Goal: Task Accomplishment & Management: Complete application form

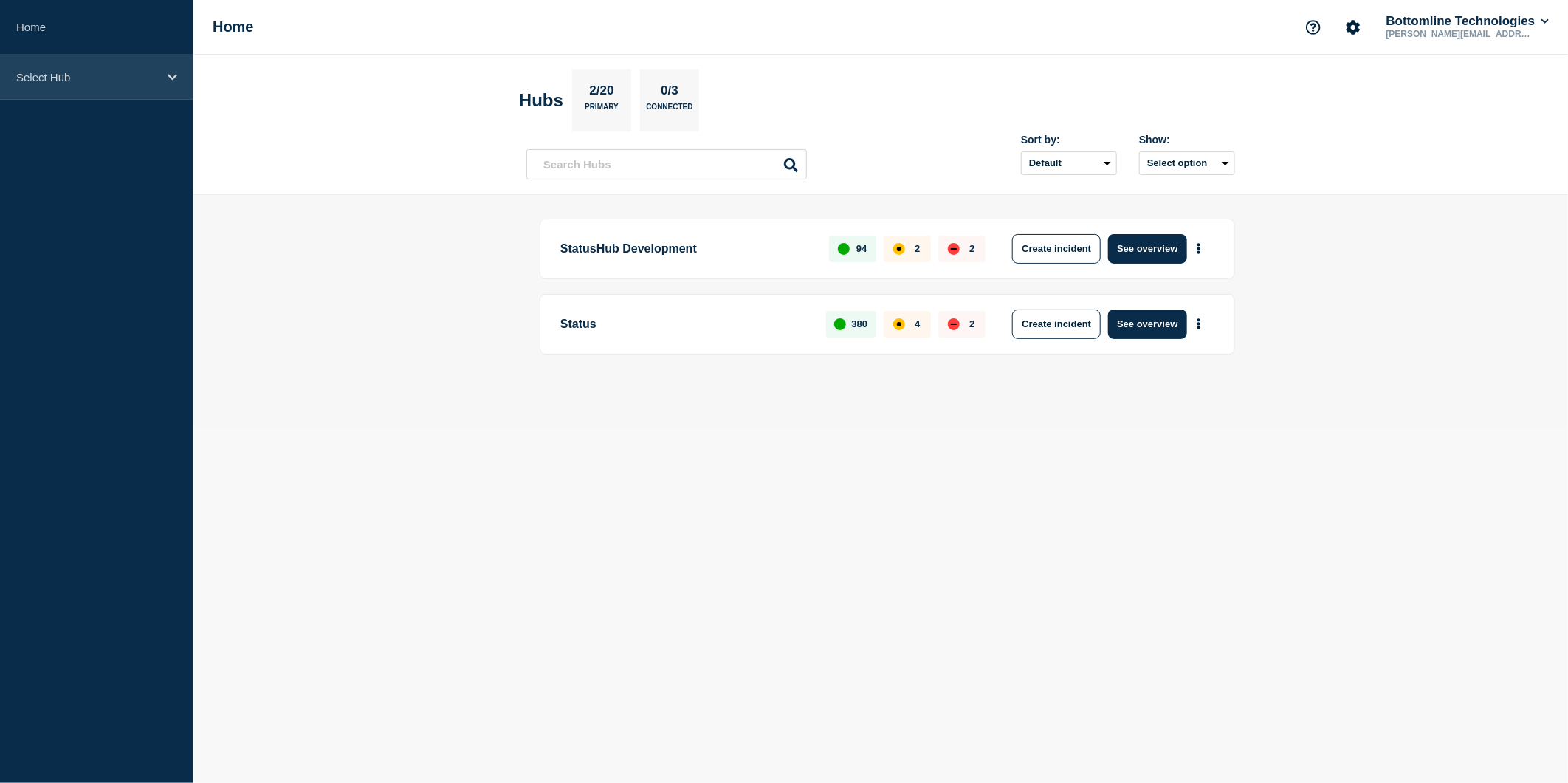
click at [167, 82] on div "Select Hub" at bounding box center [96, 77] width 193 height 45
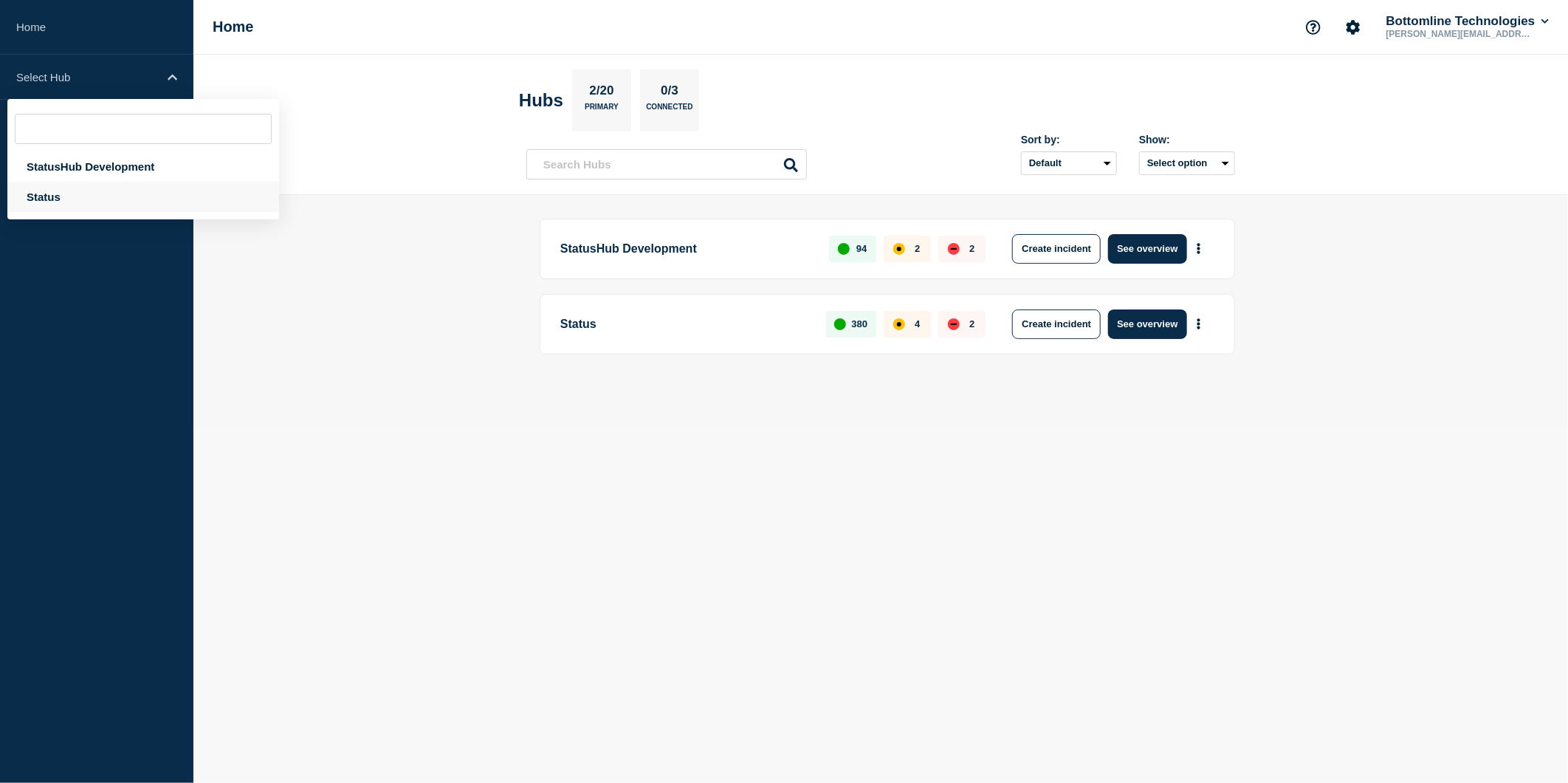
click at [57, 196] on div "Status" at bounding box center [143, 197] width 271 height 30
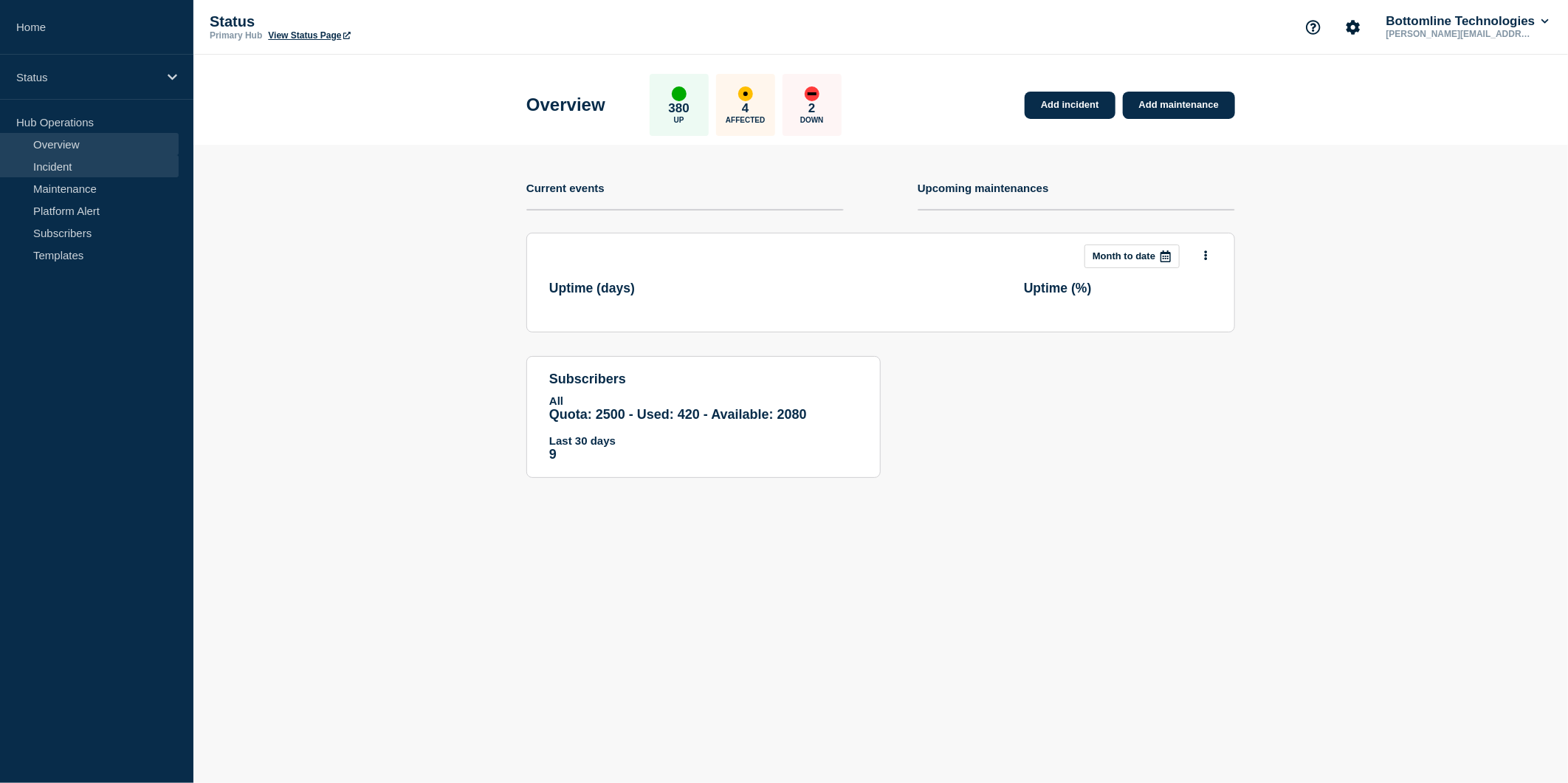
click at [59, 167] on link "Incident" at bounding box center [89, 166] width 179 height 23
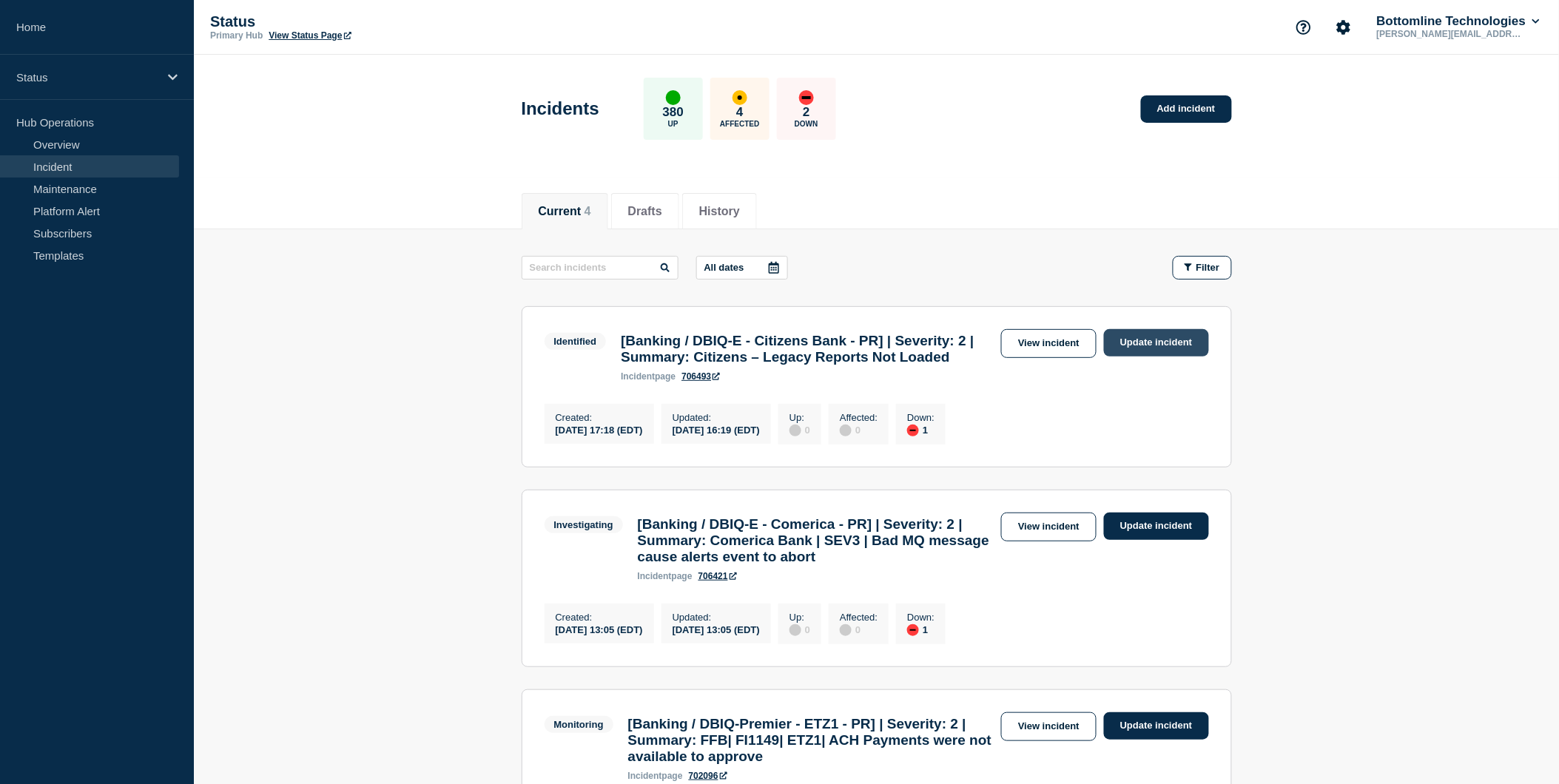
click at [1133, 337] on link "Update incident" at bounding box center [1156, 343] width 105 height 28
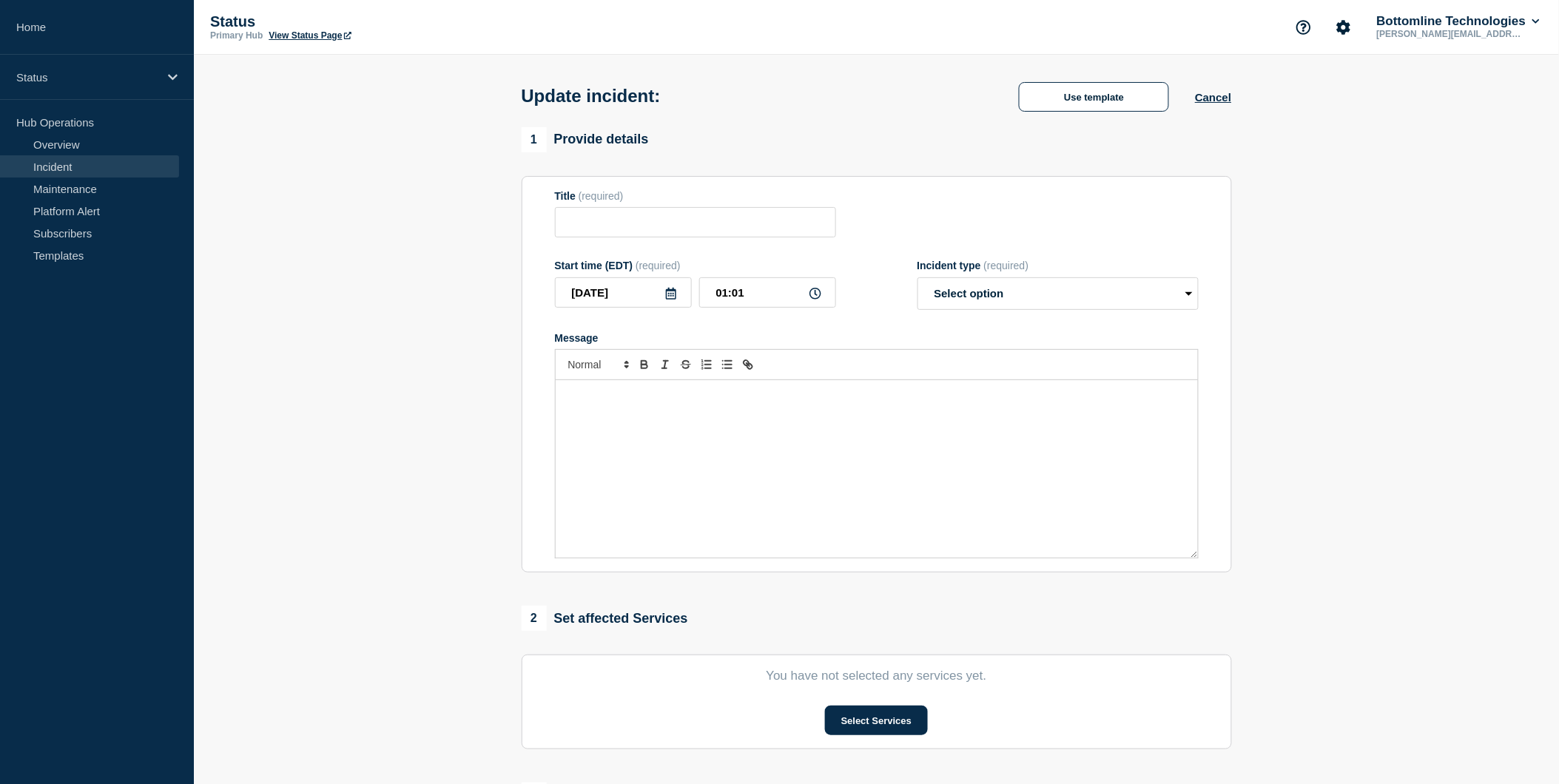
type input "[Banking / DBIQ-E - Citizens Bank - PR] | Severity: 2 | Summary: Citizens – Leg…"
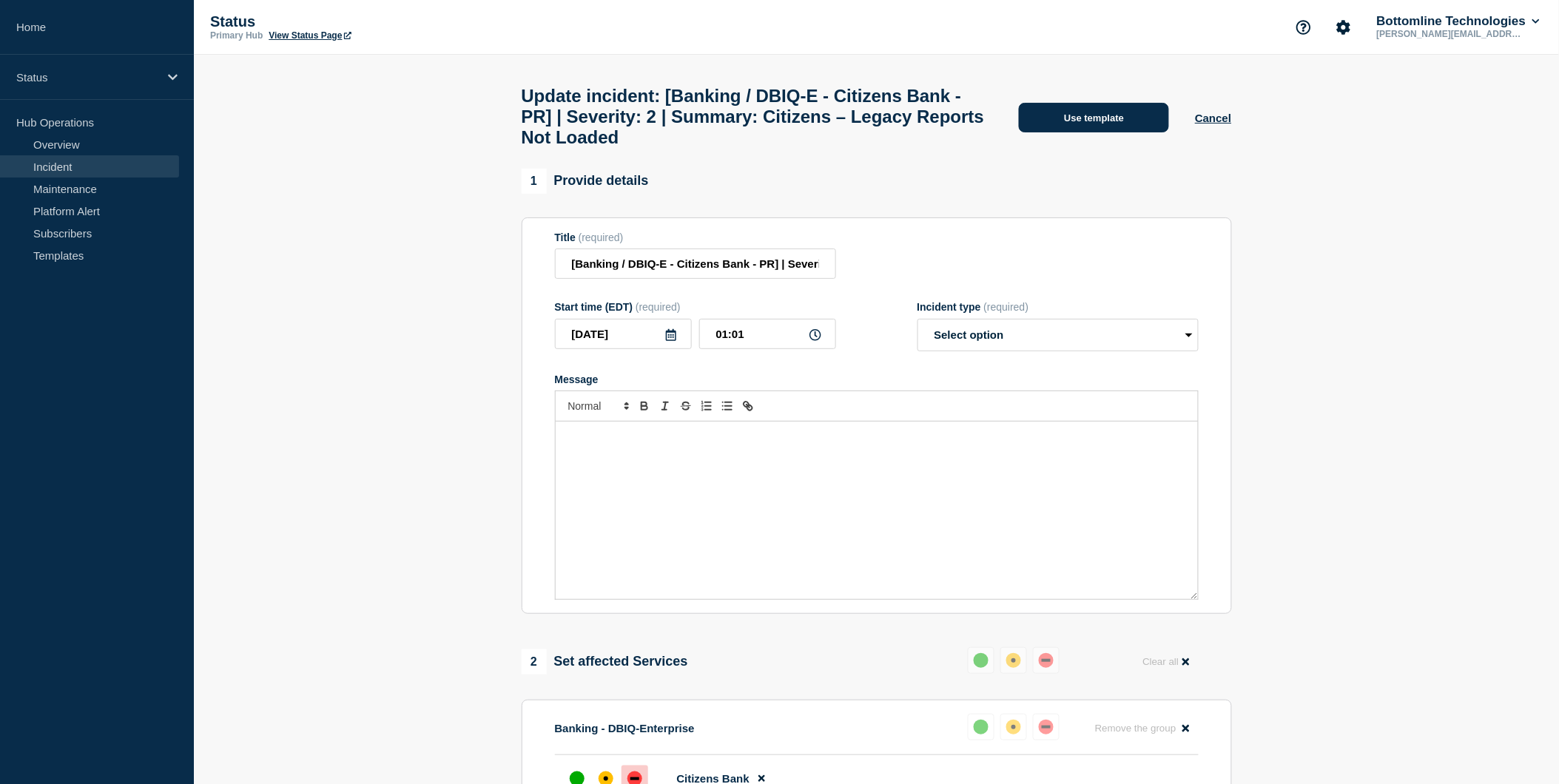
click at [1075, 123] on button "Use template" at bounding box center [1093, 117] width 150 height 30
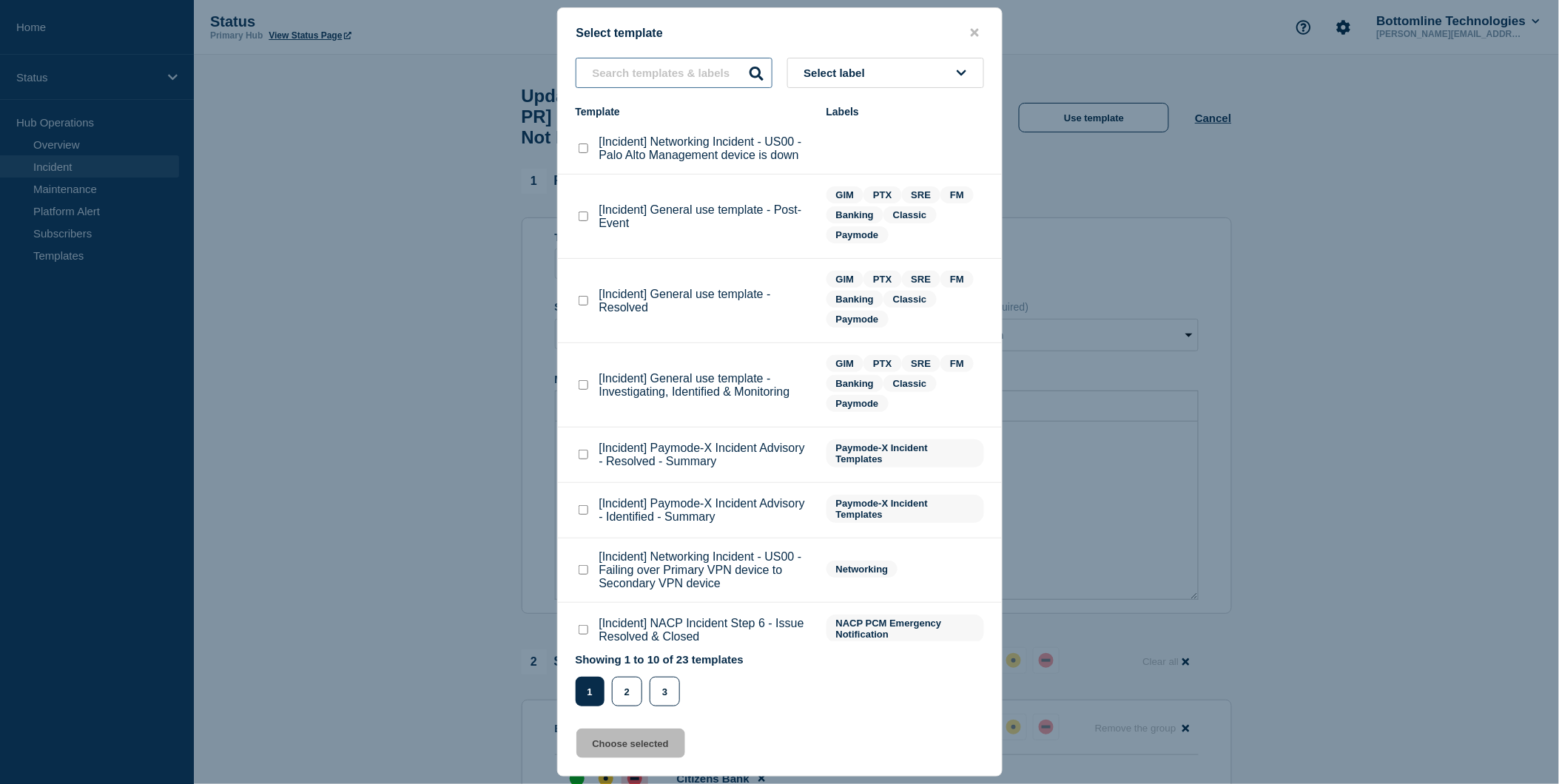
click at [623, 80] on input "text" at bounding box center [674, 72] width 197 height 30
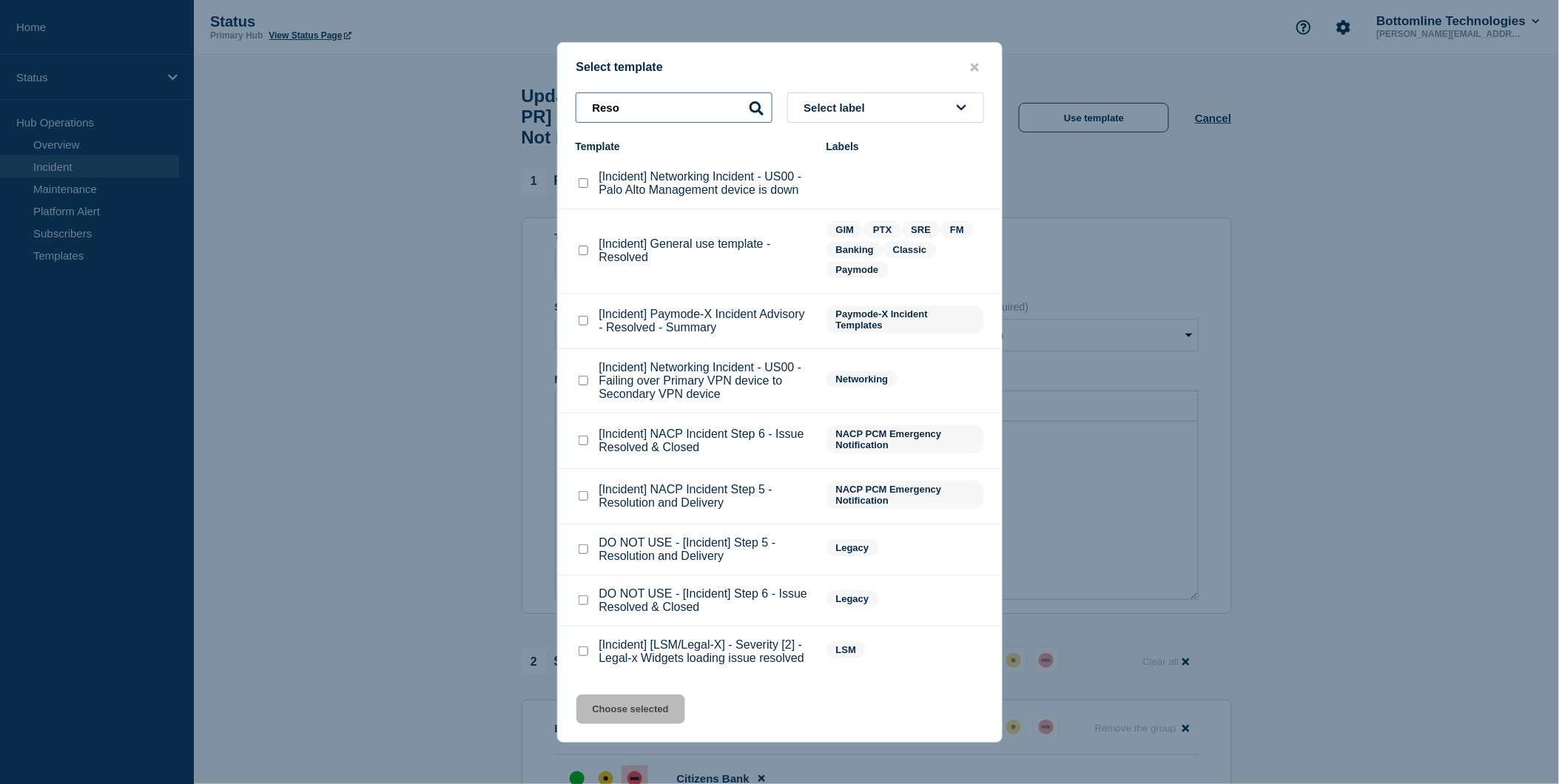
type input "Reso"
click at [582, 254] on checkbox"] "[Incident] General use template - Resolved checkbox" at bounding box center [583, 250] width 10 height 10
checkbox checkbox"] "true"
click at [640, 718] on button "Choose selected" at bounding box center [631, 709] width 109 height 30
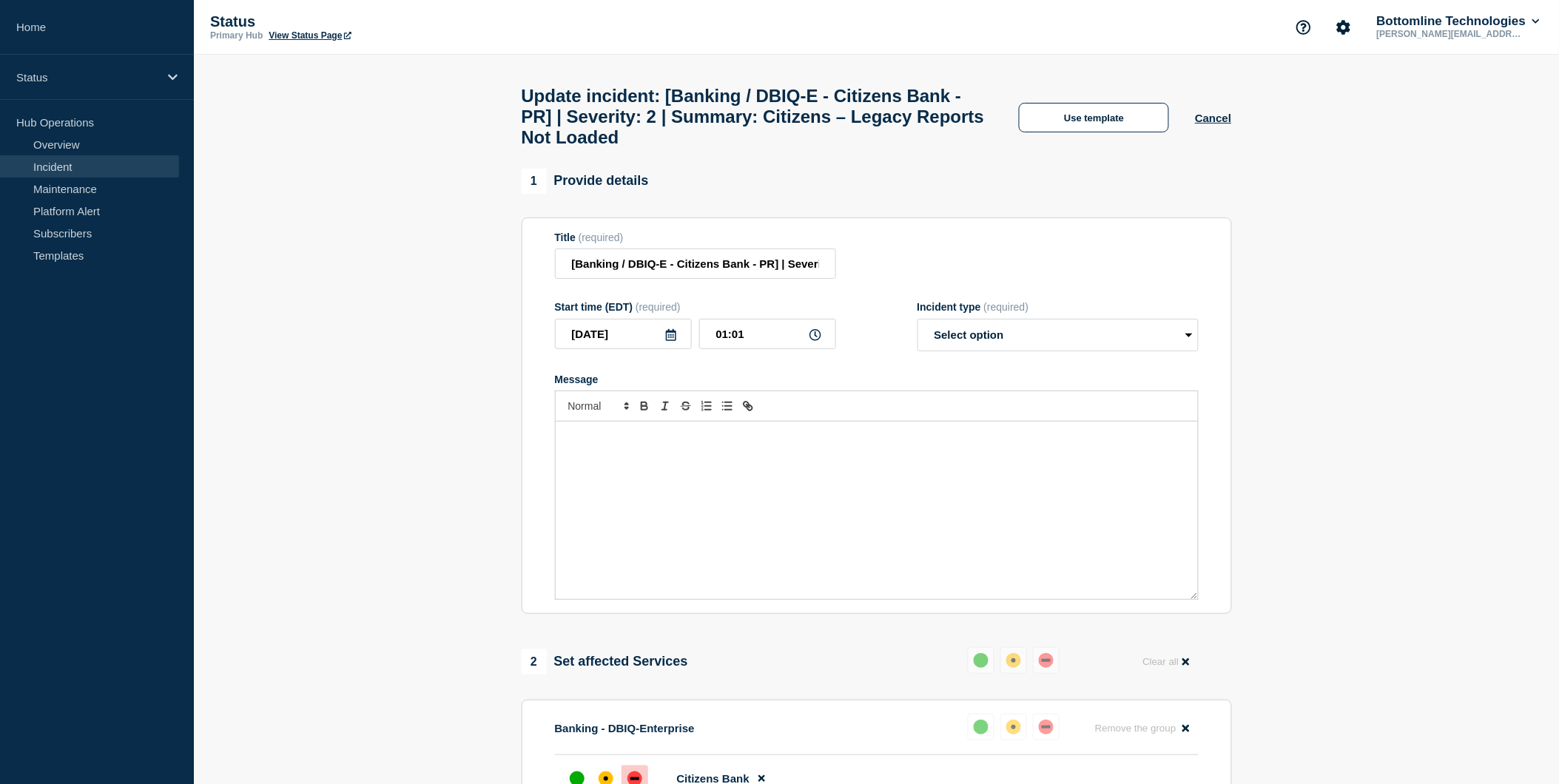
select select "resolved"
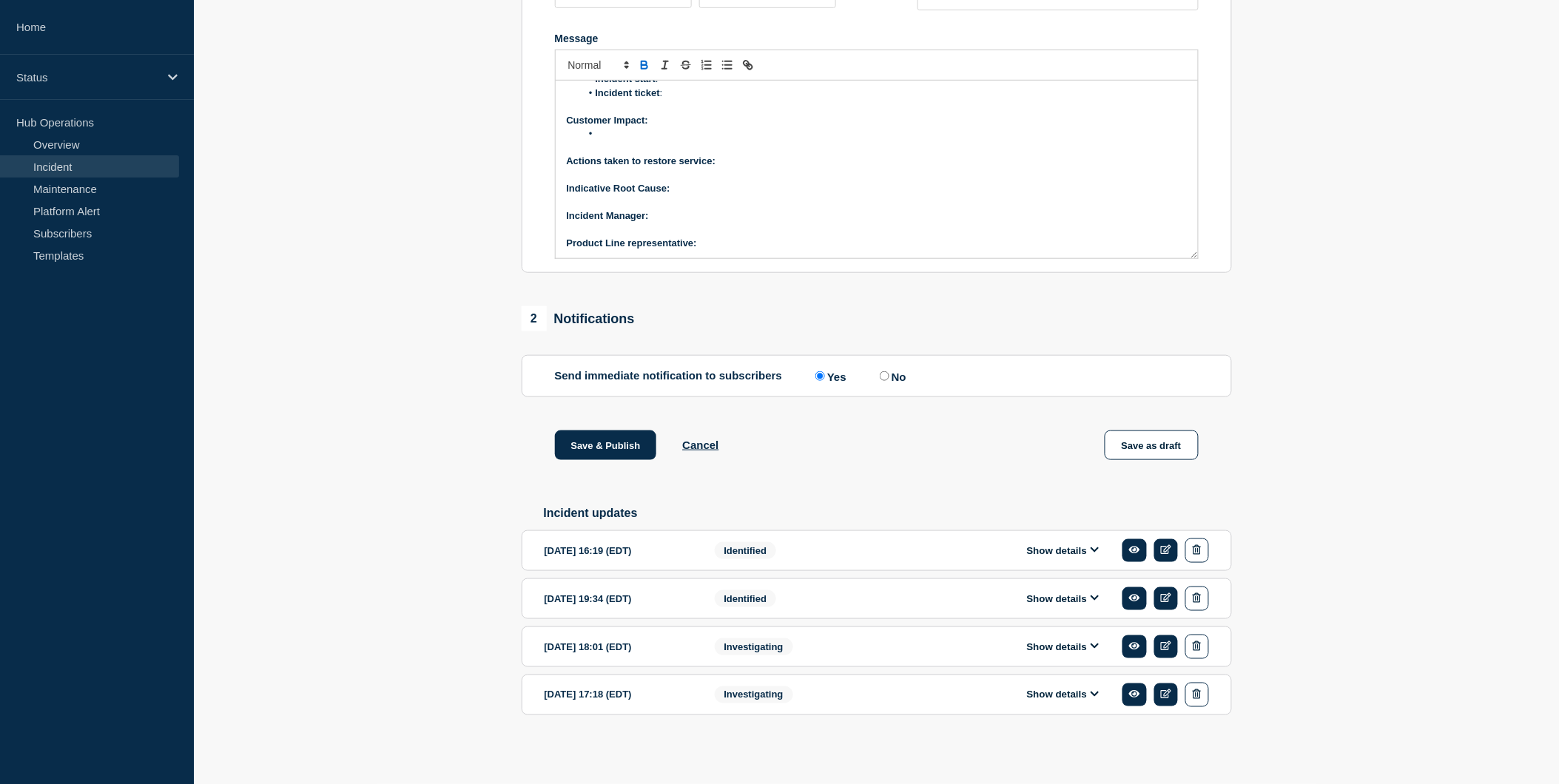
scroll to position [382, 0]
click at [1093, 550] on icon at bounding box center [1094, 550] width 8 height 5
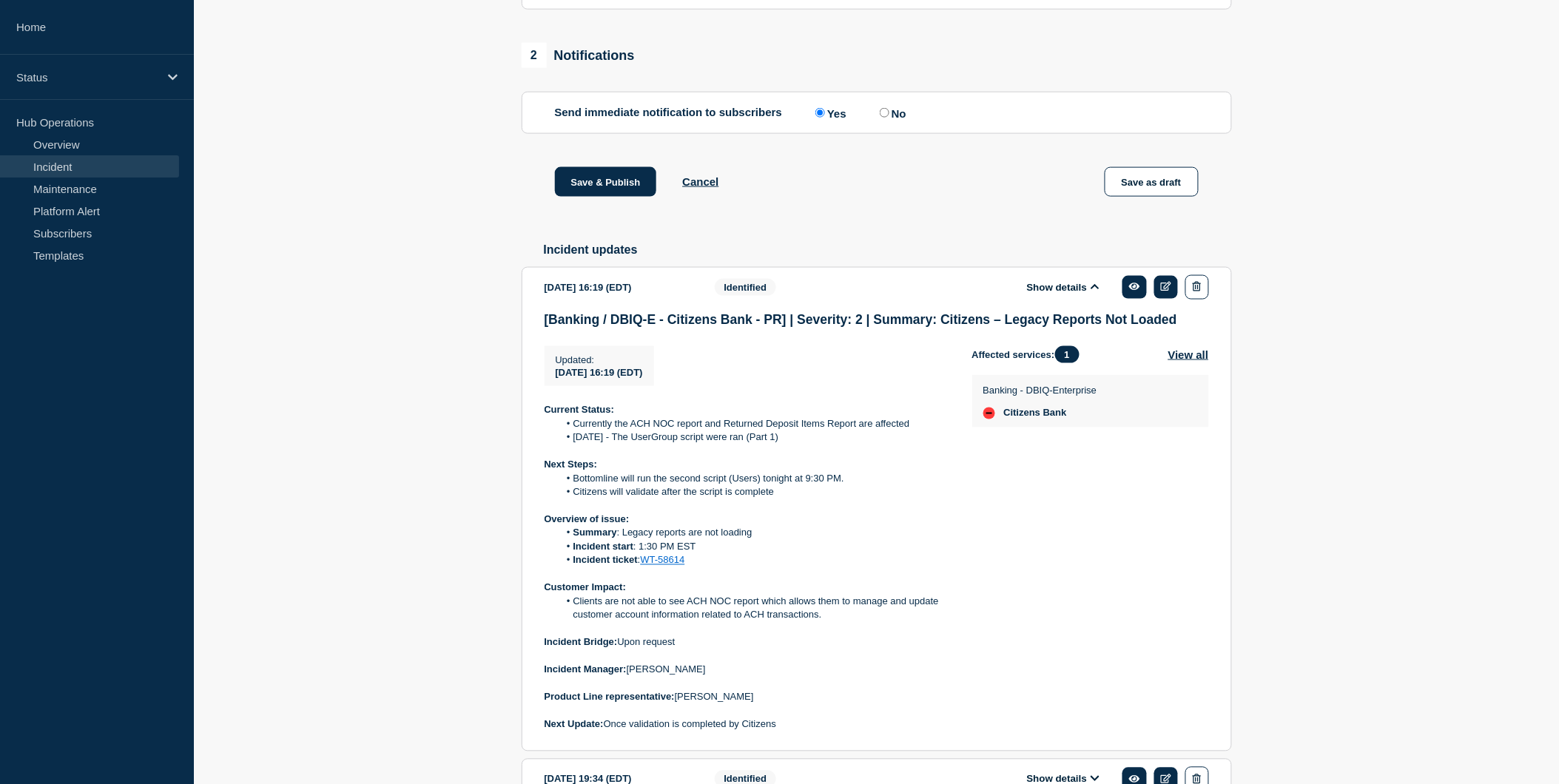
scroll to position [629, 0]
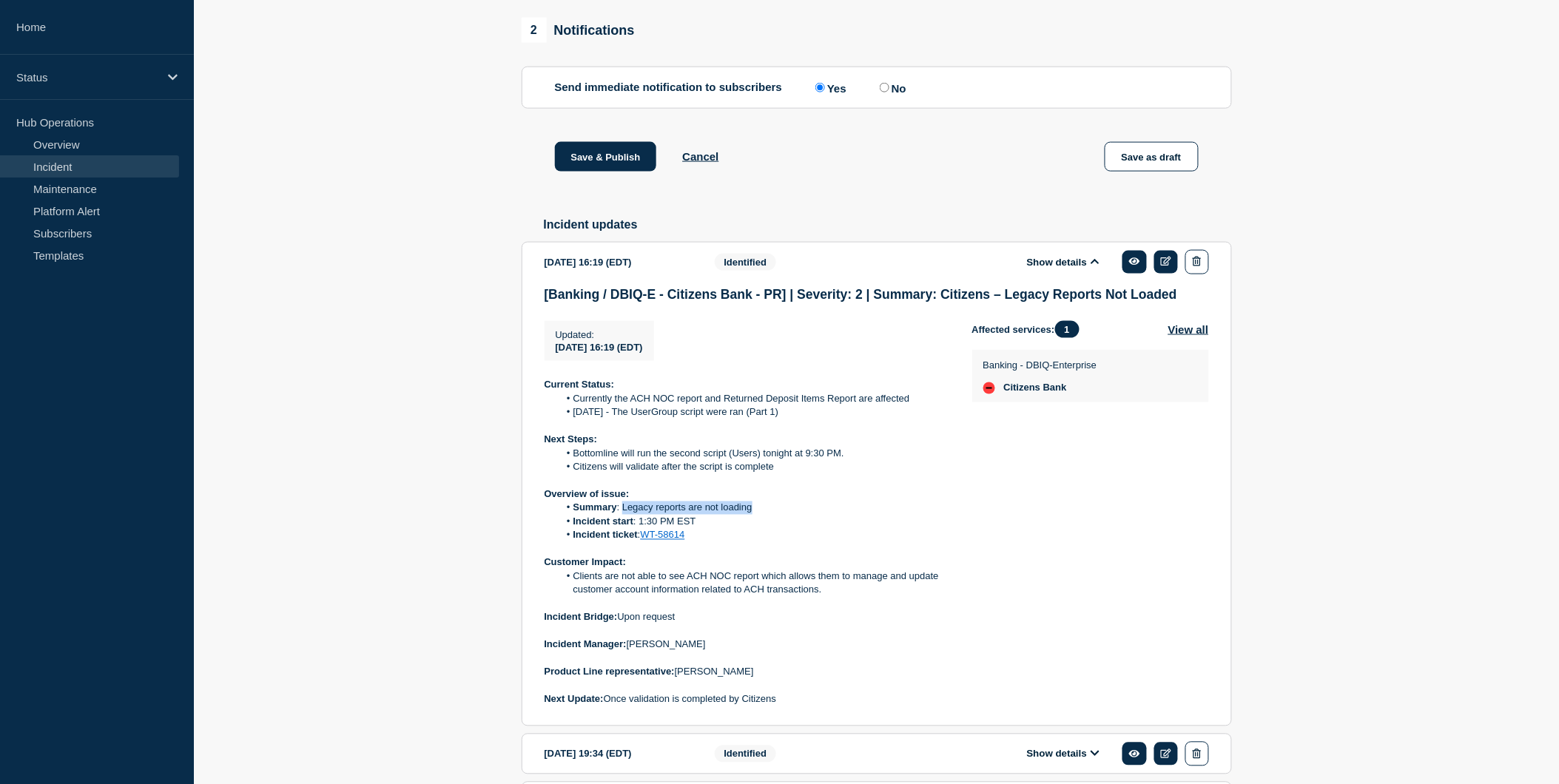
drag, startPoint x: 623, startPoint y: 550, endPoint x: 752, endPoint y: 550, distance: 129.0
click at [752, 515] on li "Summary : Legacy reports are not loading" at bounding box center [753, 508] width 390 height 13
copy li "Legacy reports are not loading"
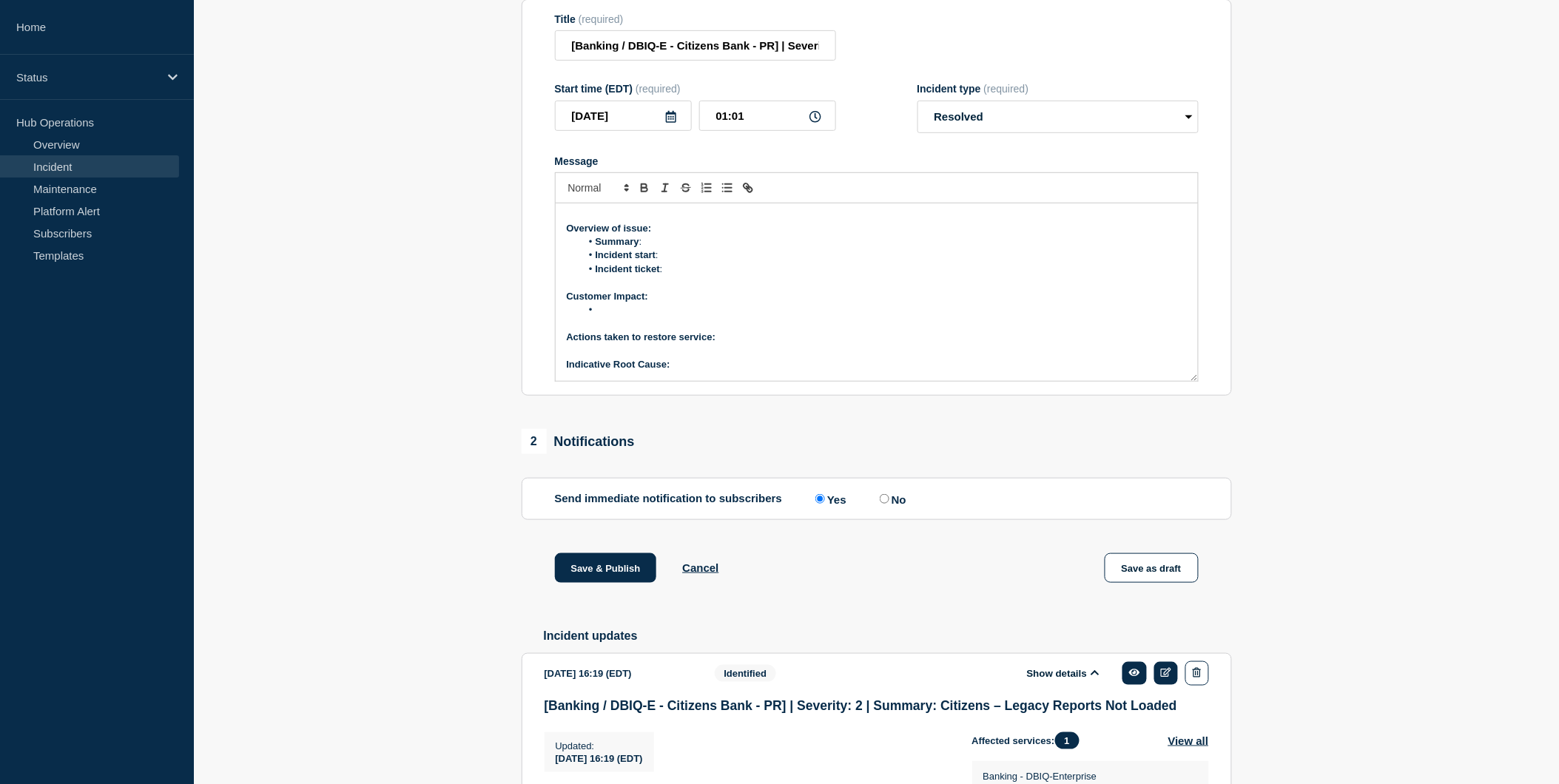
scroll to position [3, 0]
click at [653, 277] on li "Summary :" at bounding box center [884, 270] width 606 height 13
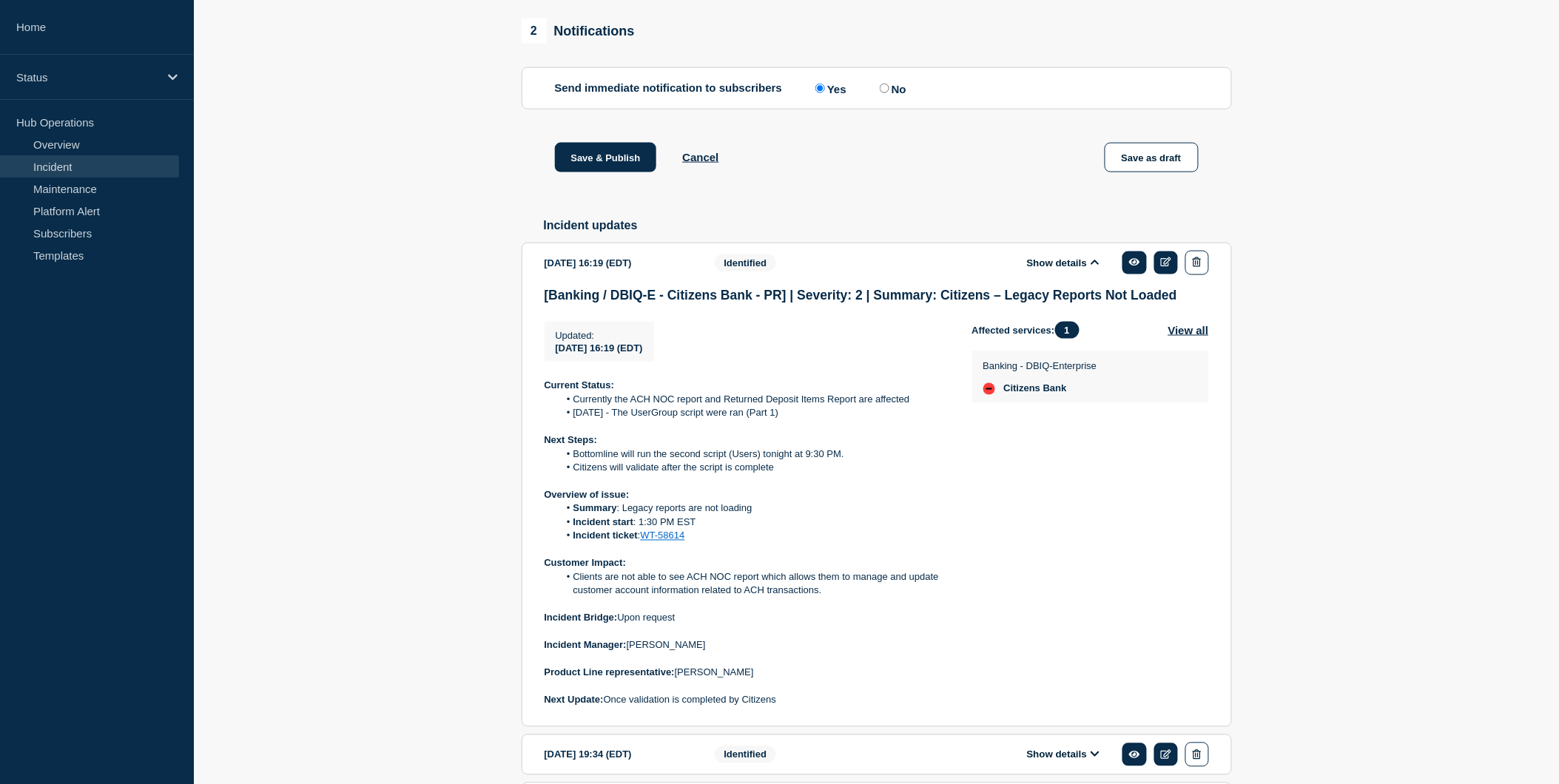
scroll to position [629, 0]
drag, startPoint x: 642, startPoint y: 567, endPoint x: 697, endPoint y: 564, distance: 55.1
click at [697, 529] on li "Incident start : 1:30 PM EST" at bounding box center [753, 522] width 390 height 13
copy li "1:30 PM EST"
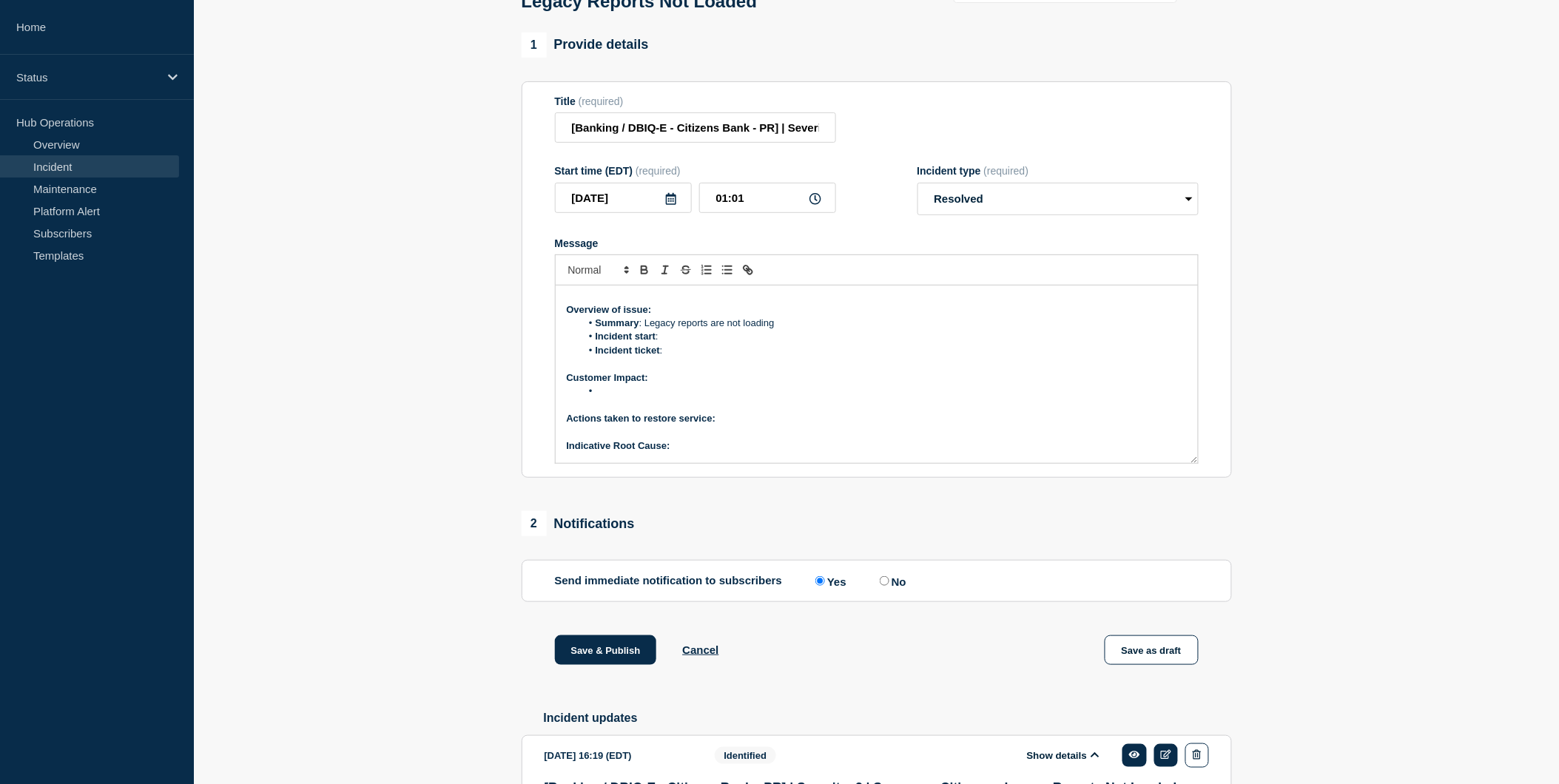
scroll to position [3, 0]
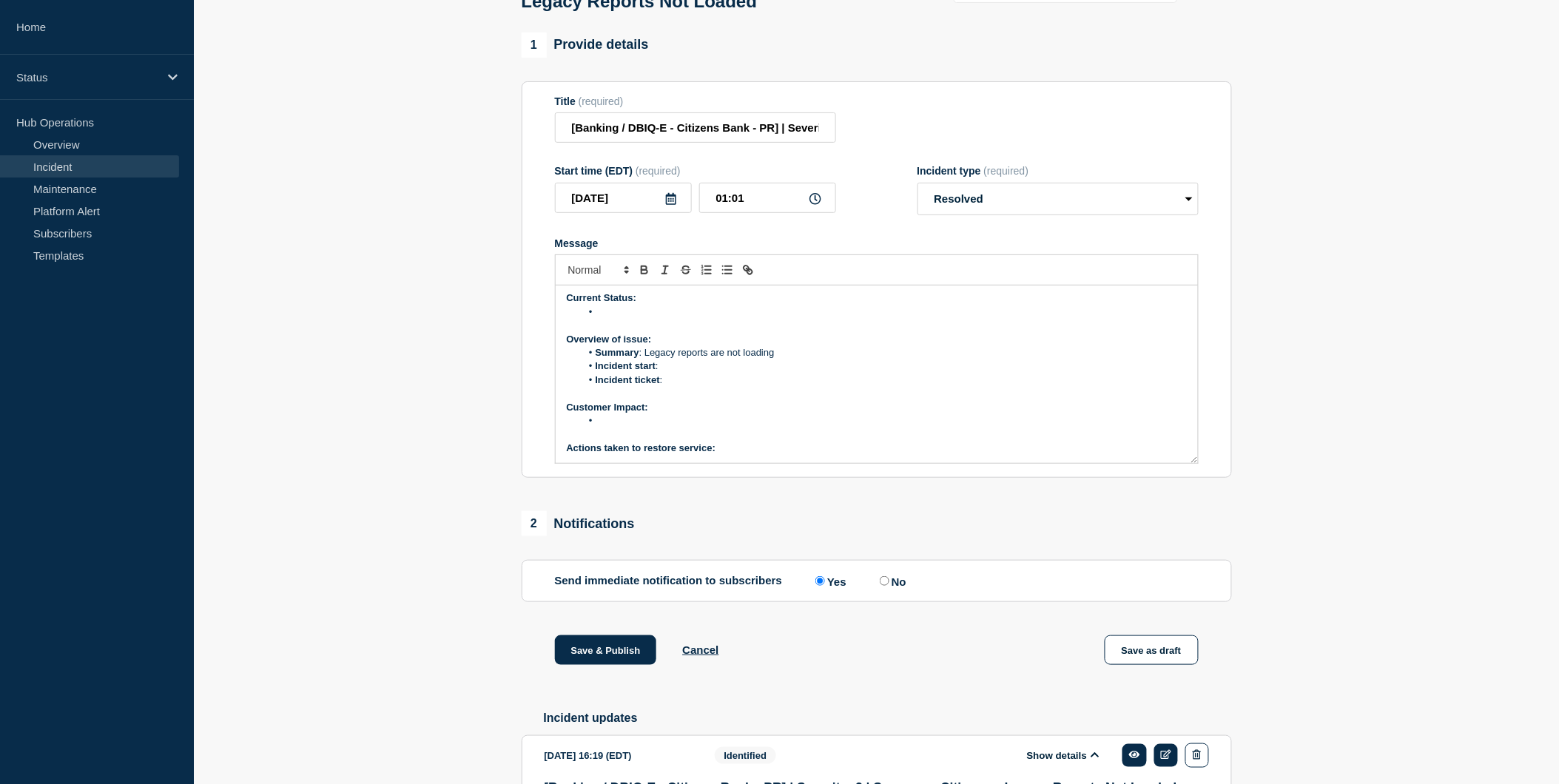
click at [681, 372] on li "Incident start :" at bounding box center [884, 366] width 606 height 13
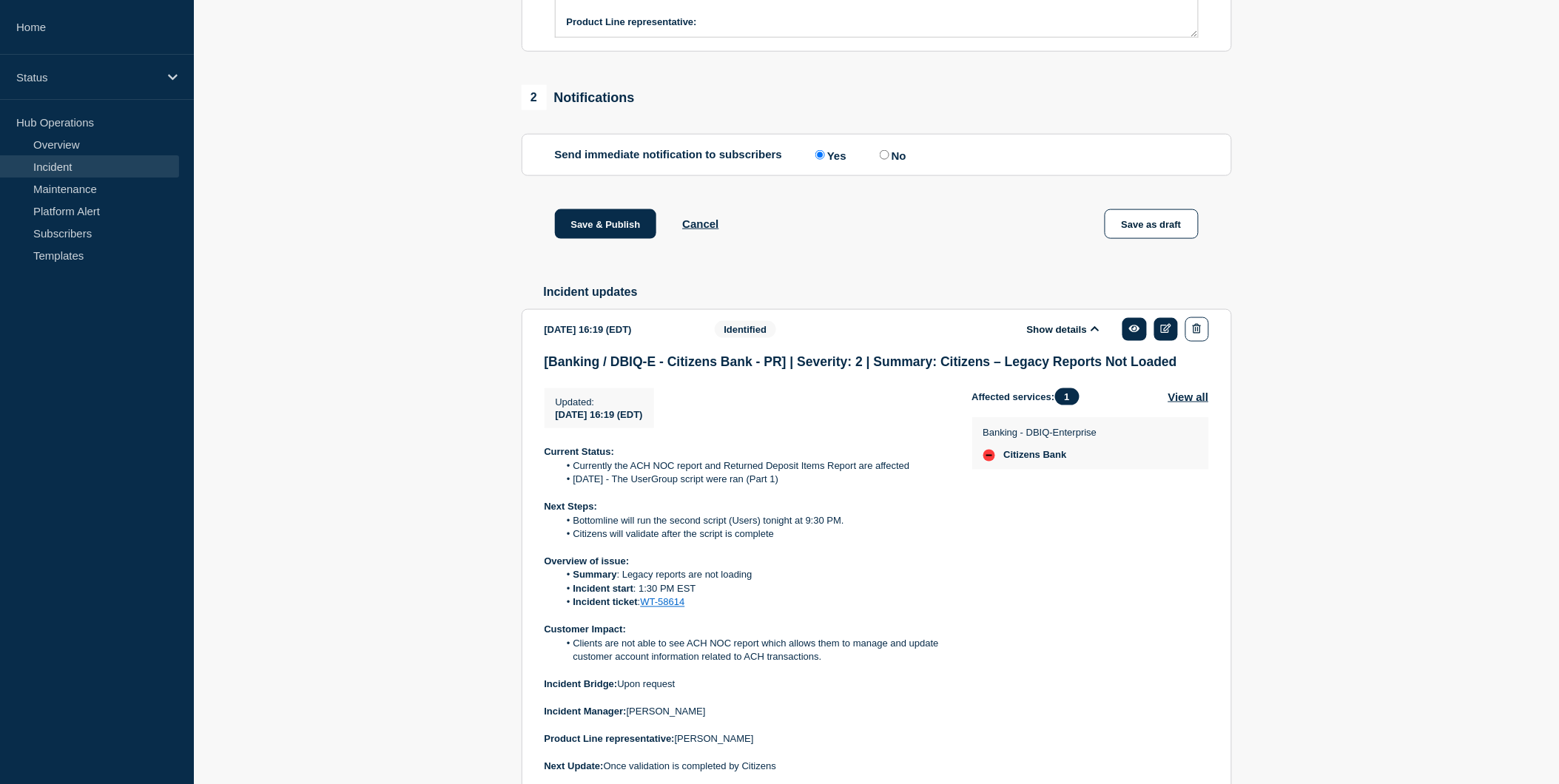
scroll to position [712, 0]
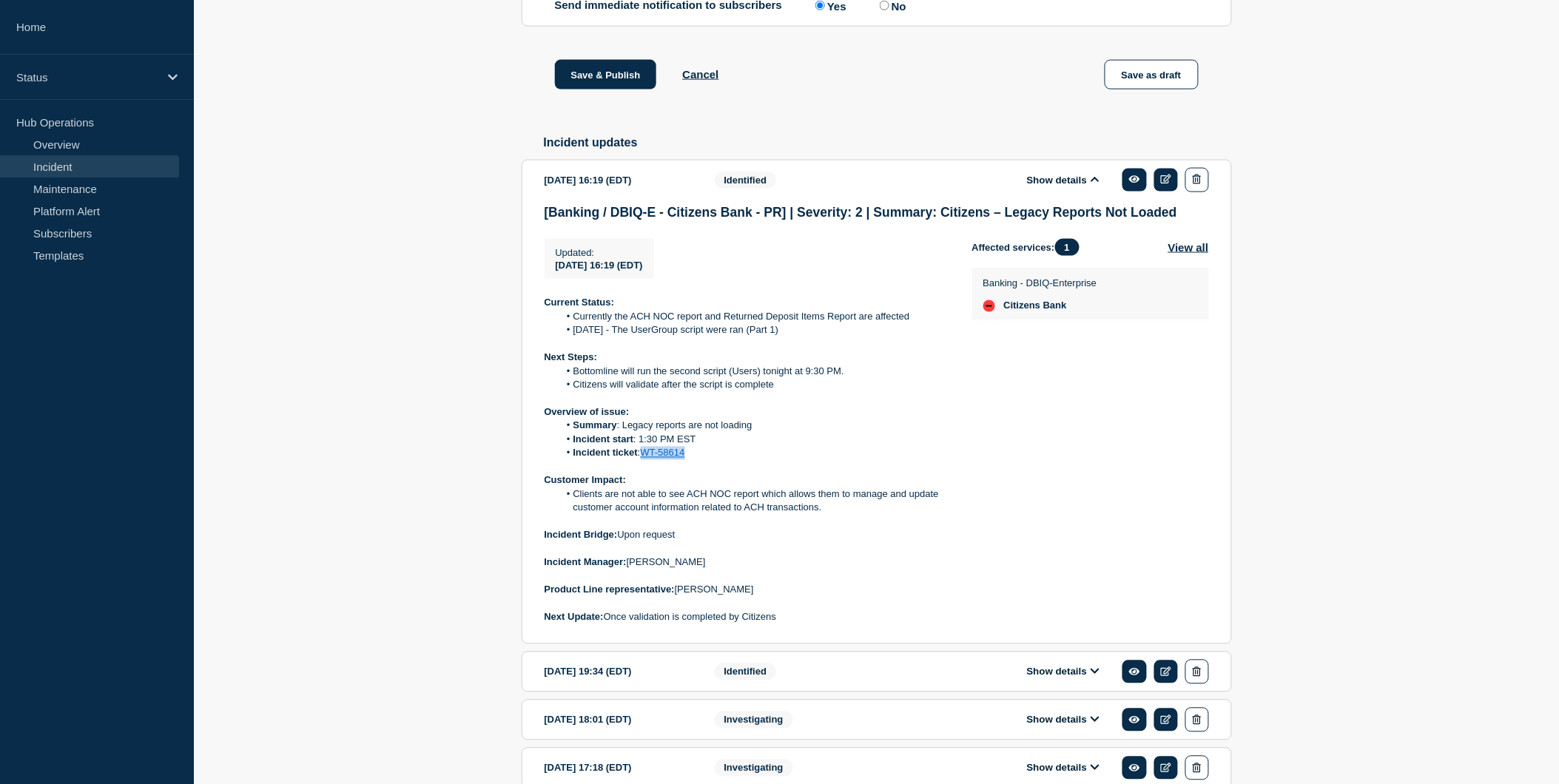
drag, startPoint x: 689, startPoint y: 499, endPoint x: 642, endPoint y: 496, distance: 47.1
click at [642, 460] on li "Incident ticket : WT-58614" at bounding box center [753, 453] width 390 height 13
copy link "WT-58614"
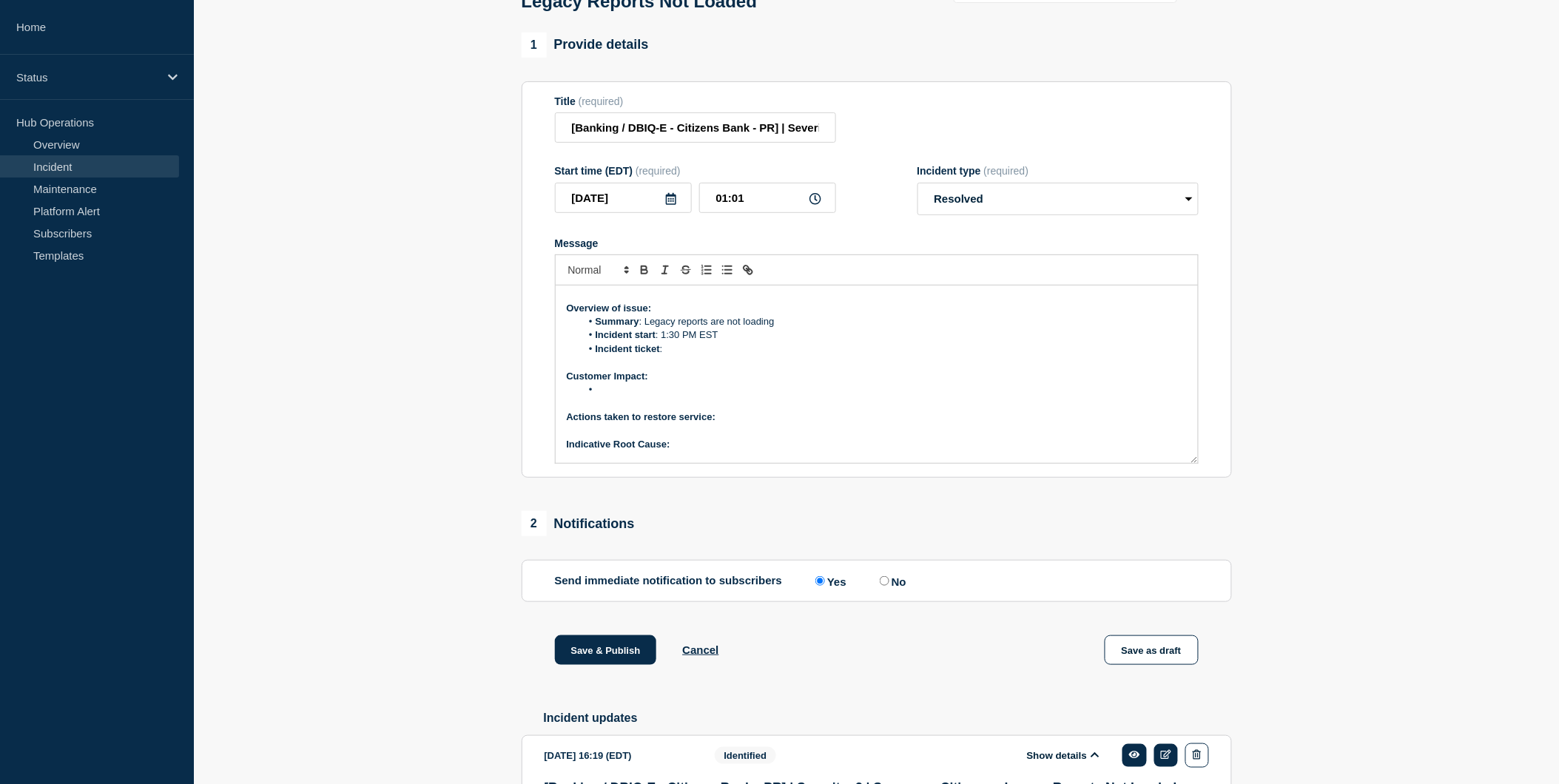
scroll to position [0, 0]
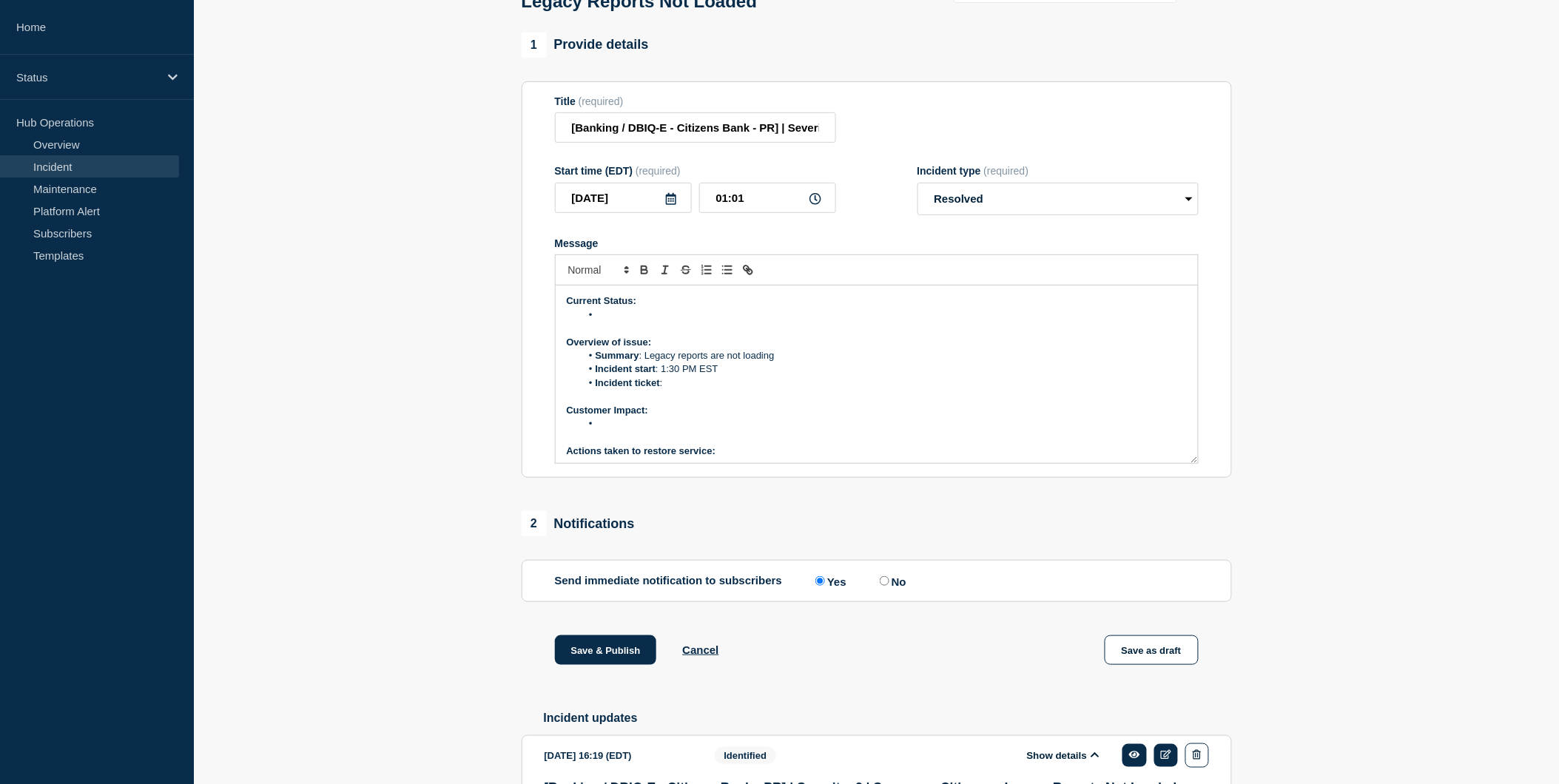
click at [681, 390] on li "Incident ticket :" at bounding box center [884, 383] width 606 height 13
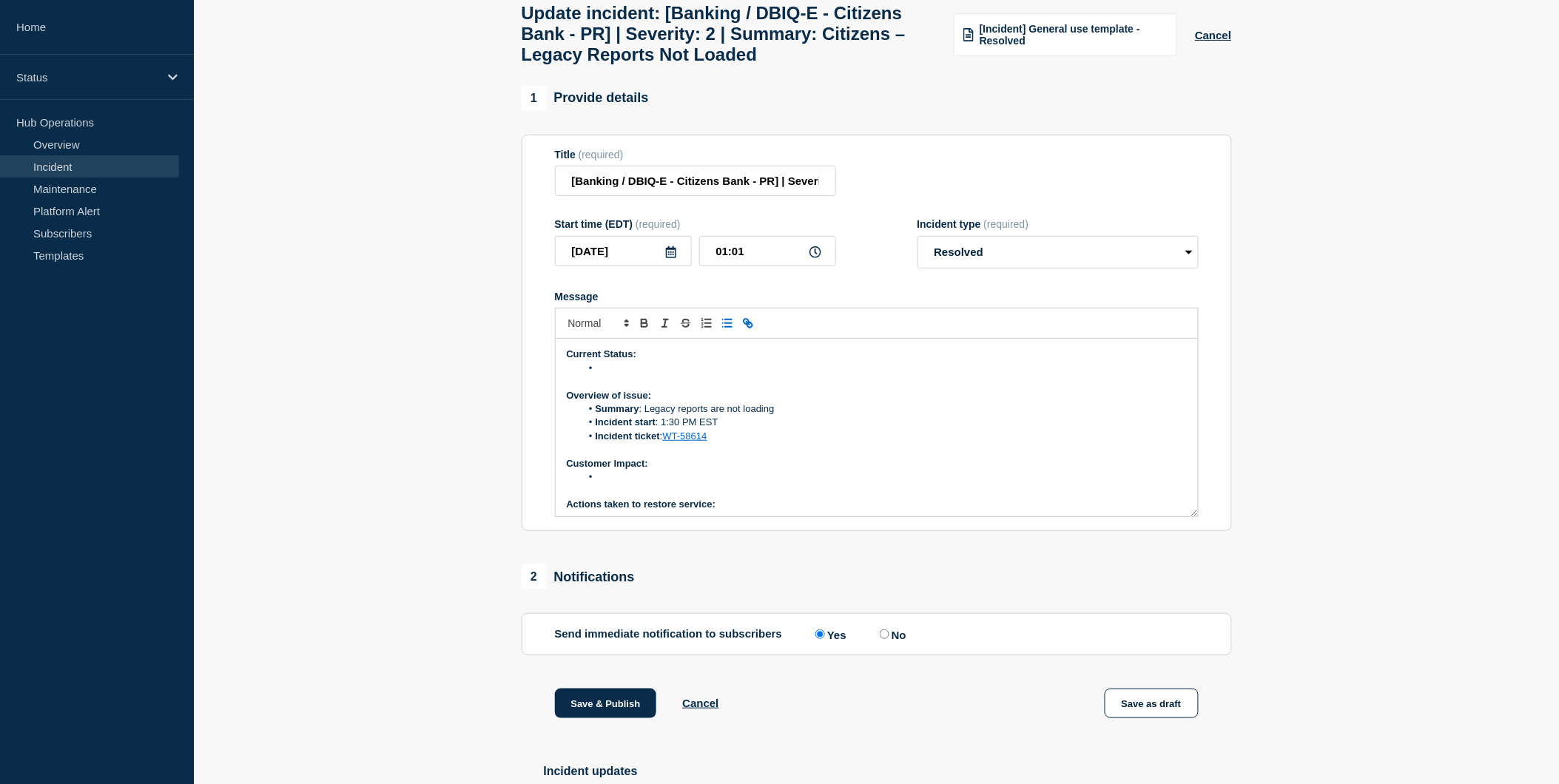
scroll to position [54, 0]
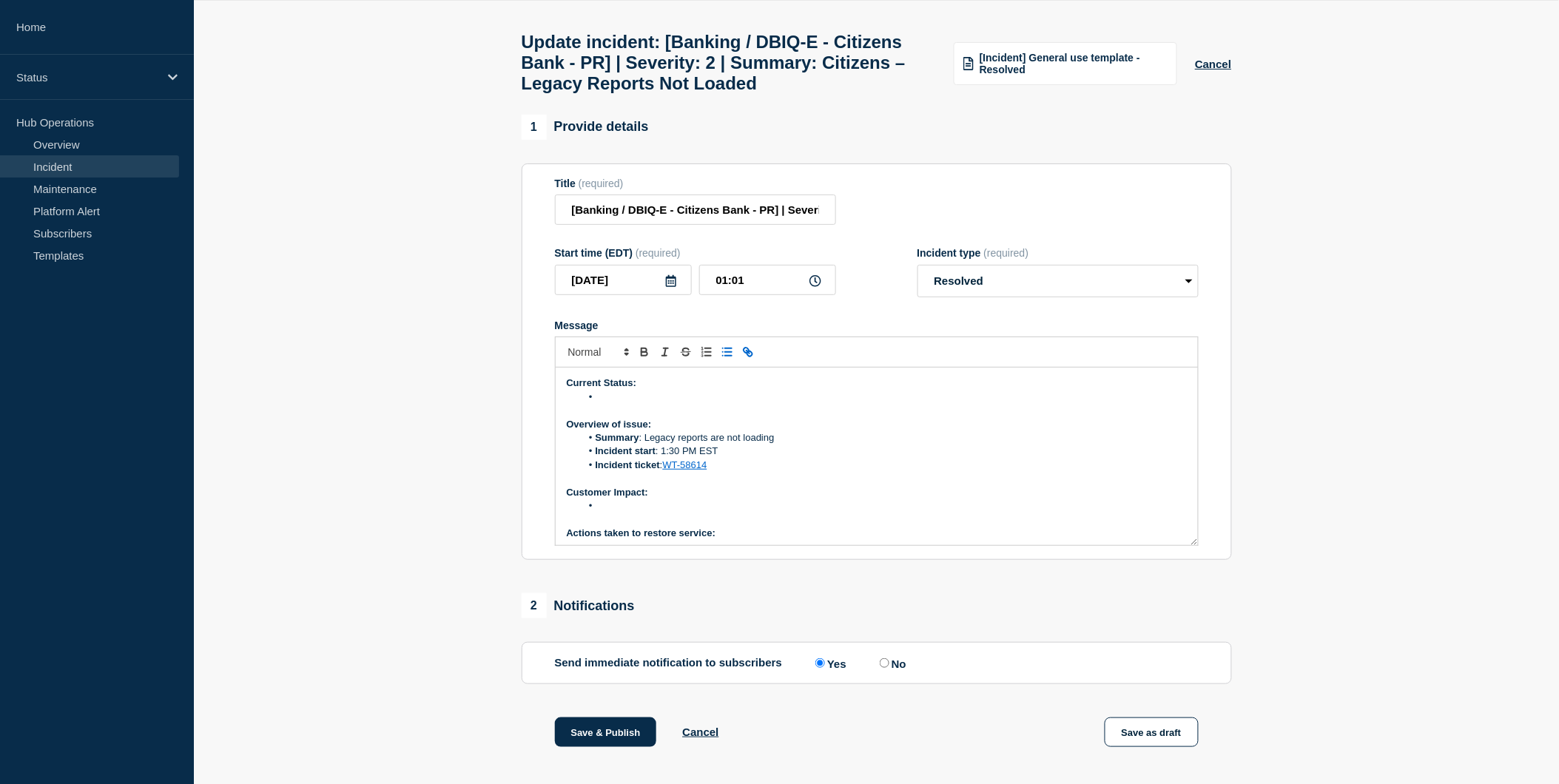
click at [612, 404] on li "Message" at bounding box center [884, 397] width 606 height 13
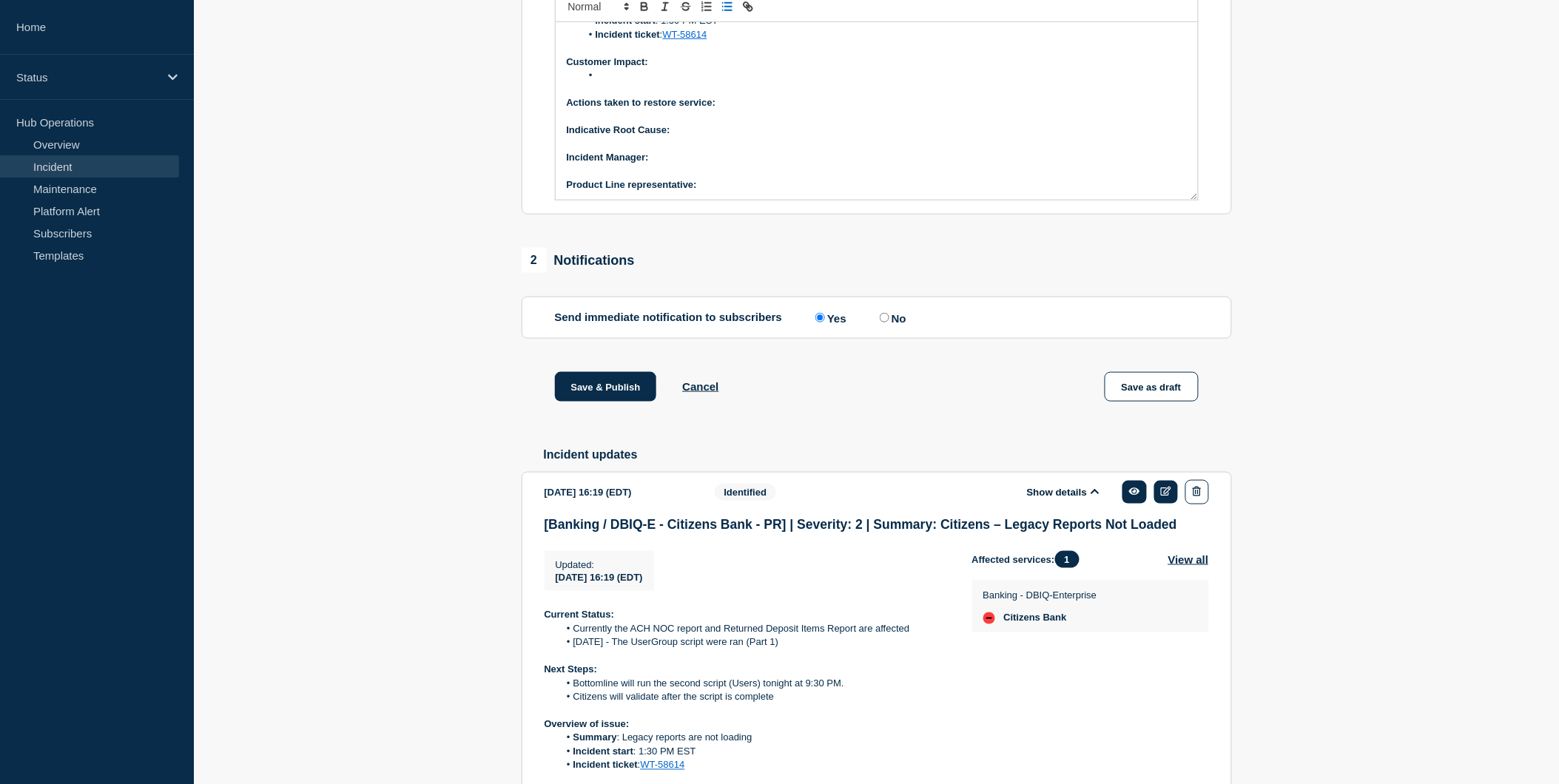
scroll to position [547, 0]
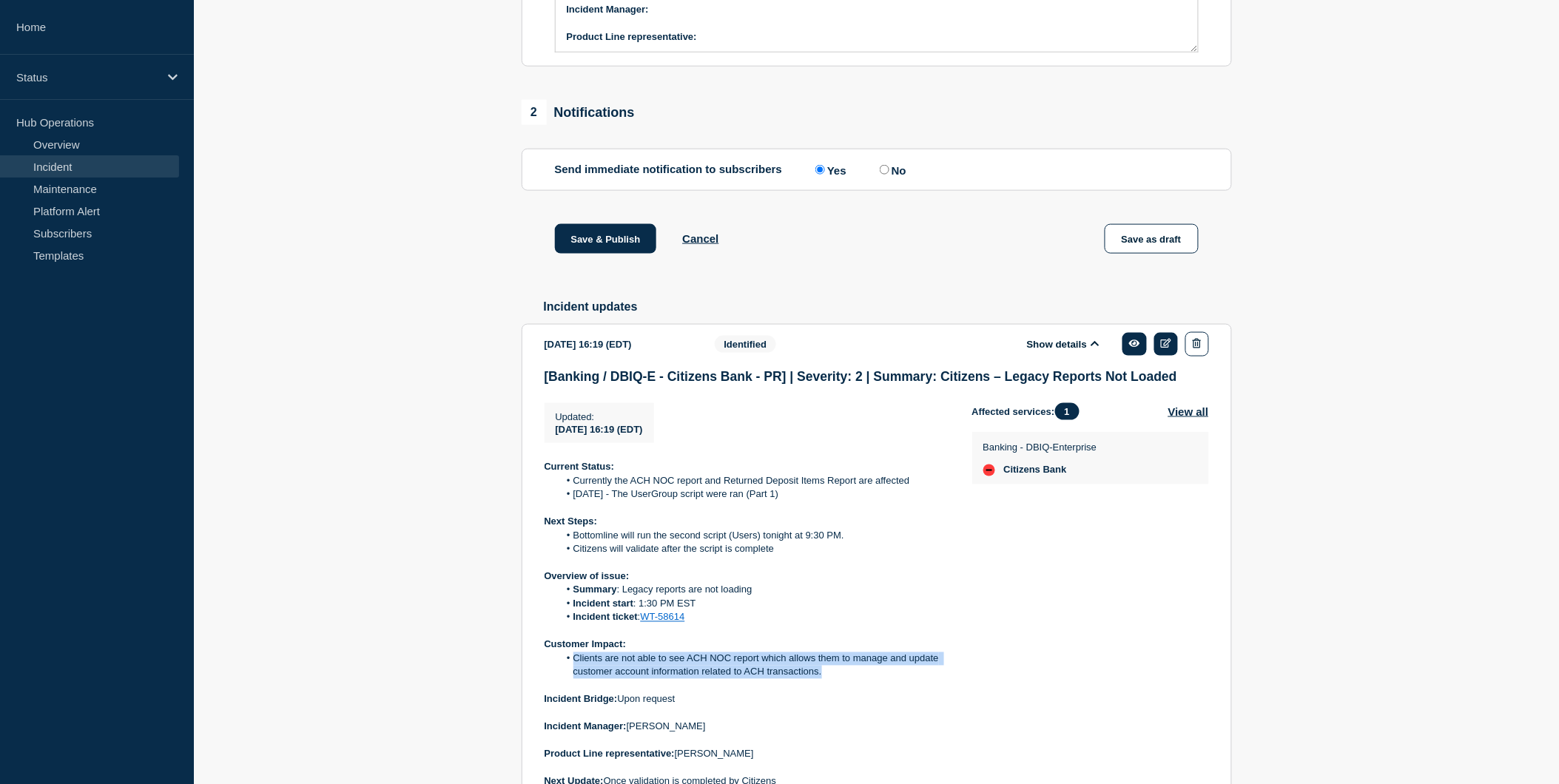
drag, startPoint x: 571, startPoint y: 701, endPoint x: 822, endPoint y: 713, distance: 251.3
click at [822, 680] on li "Clients are not able to see ACH NOC report which allows them to manage and upda…" at bounding box center [753, 666] width 390 height 28
copy li "Clients are not able to see ACH NOC report which allows them to manage and upda…"
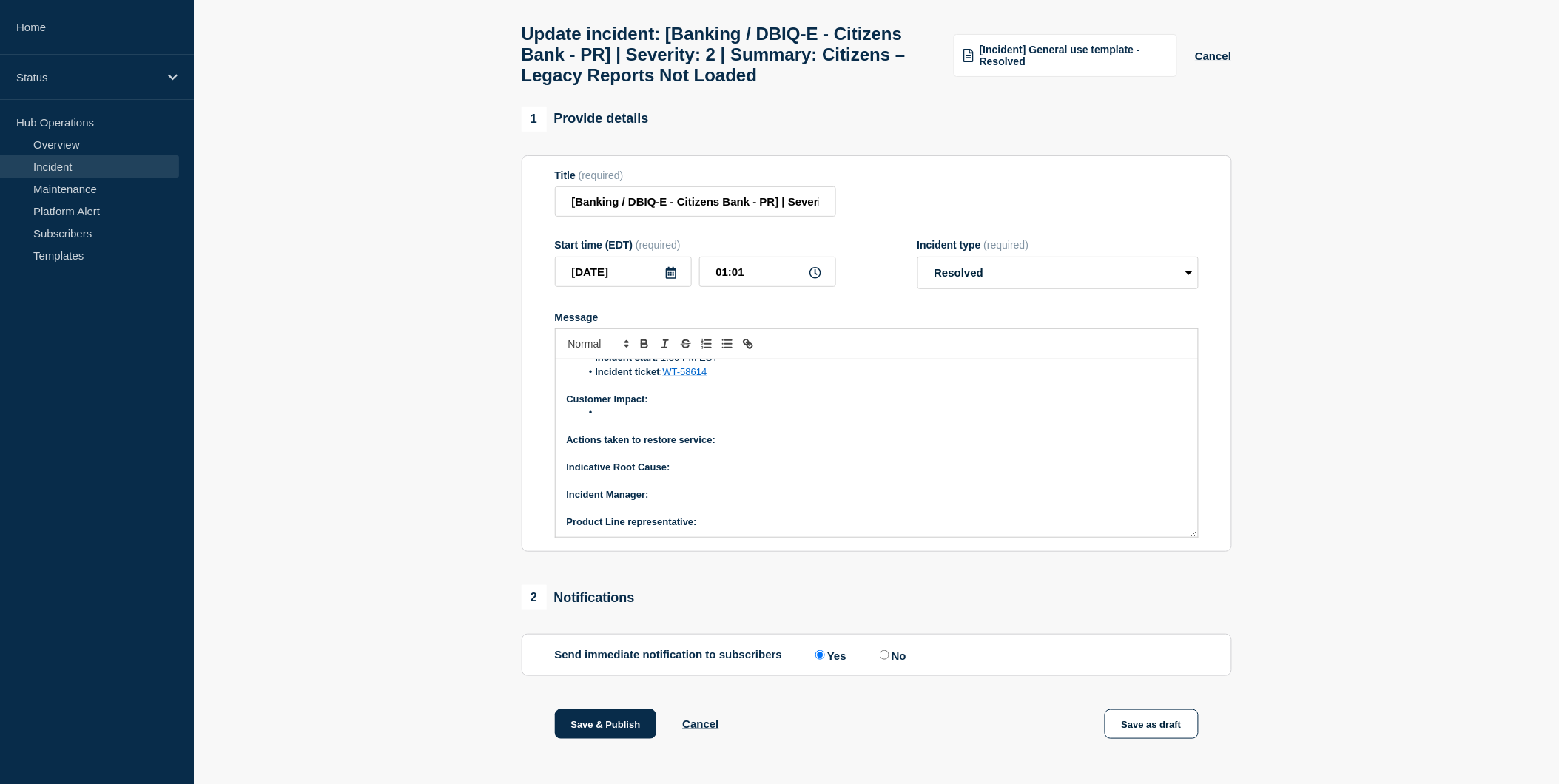
scroll to position [54, 0]
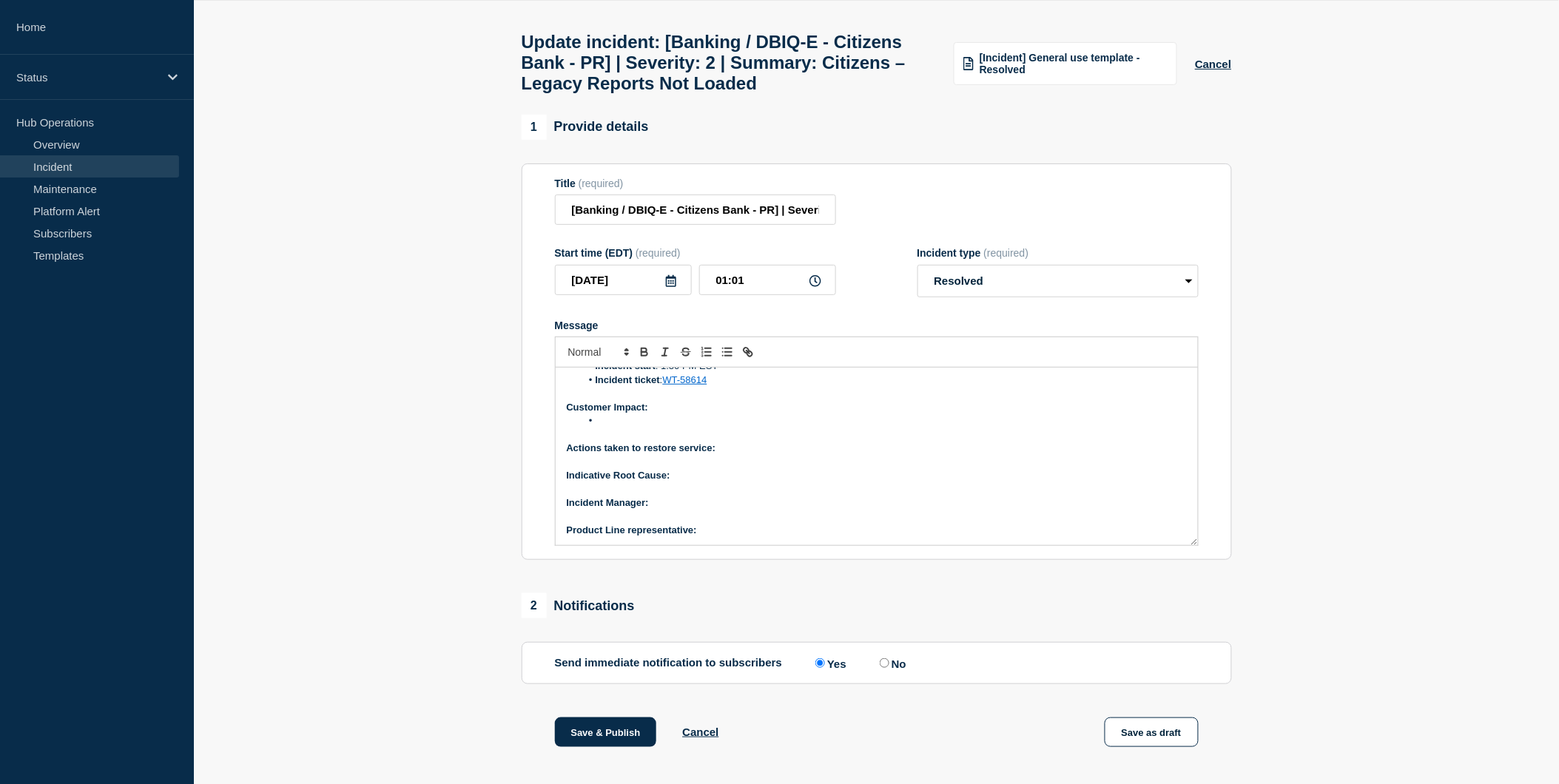
click at [622, 427] on li "Message" at bounding box center [884, 420] width 606 height 13
drag, startPoint x: 622, startPoint y: 462, endPoint x: 637, endPoint y: 470, distance: 17.0
click at [565, 462] on div "Current Status: The issue is resolved. Overview of issue: Summary : Legacy repo…" at bounding box center [876, 456] width 642 height 177
click at [748, 359] on icon "Toggle link" at bounding box center [748, 352] width 13 height 13
click at [729, 359] on icon "Toggle bulleted list" at bounding box center [727, 352] width 13 height 13
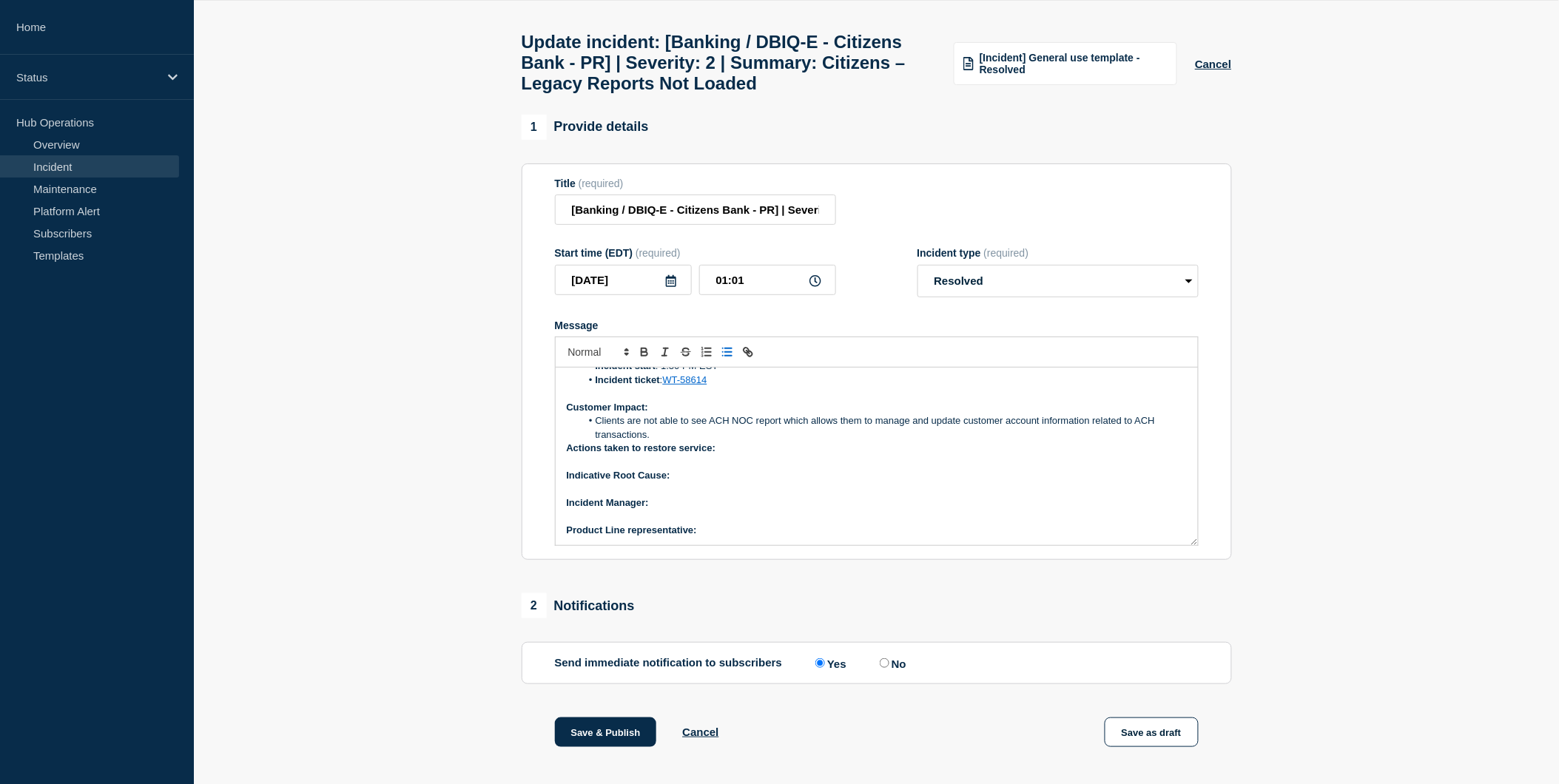
click at [1084, 469] on p "Message" at bounding box center [877, 462] width 620 height 13
drag, startPoint x: 567, startPoint y: 484, endPoint x: 617, endPoint y: 497, distance: 51.7
click at [567, 453] on strong "Actions taken to restore service:" at bounding box center [642, 447] width 149 height 11
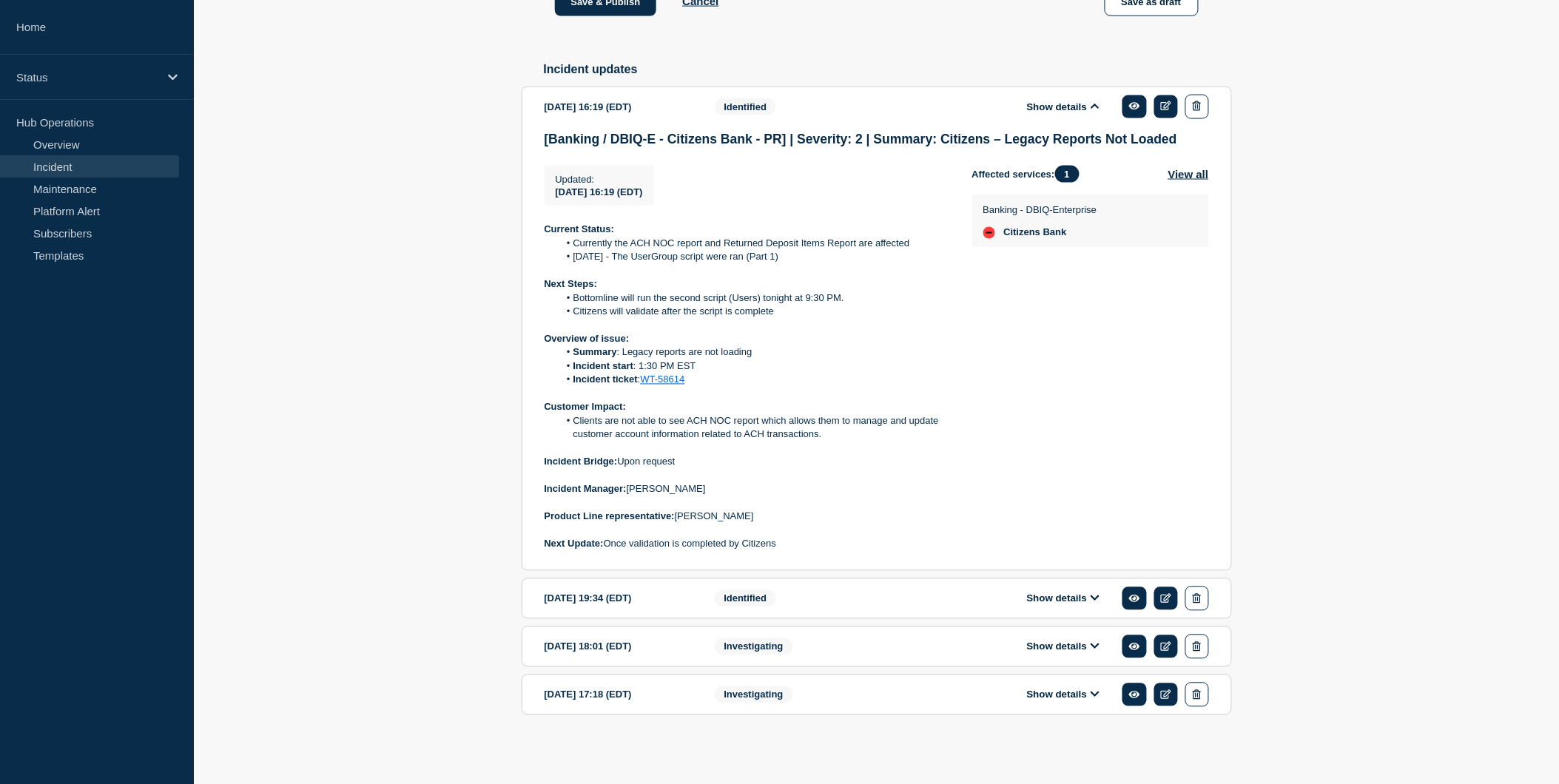
scroll to position [821, 0]
drag, startPoint x: 622, startPoint y: 468, endPoint x: 687, endPoint y: 467, distance: 65.0
click at [687, 467] on p "Incident Bridge: Upon request" at bounding box center [746, 462] width 404 height 13
copy p "Upon request"
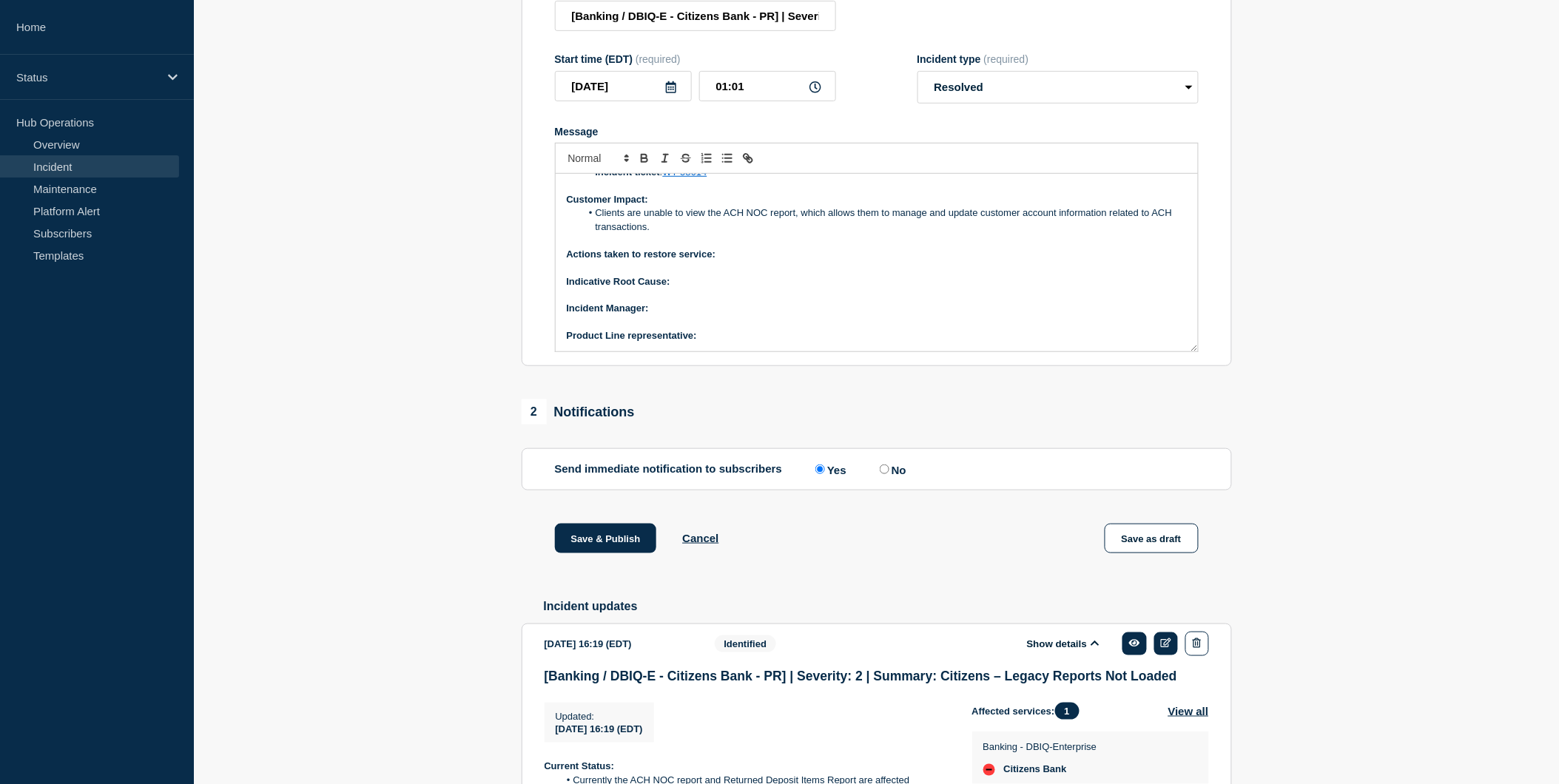
scroll to position [247, 0]
click at [697, 290] on p "Indicative Root Cause:" at bounding box center [877, 283] width 620 height 13
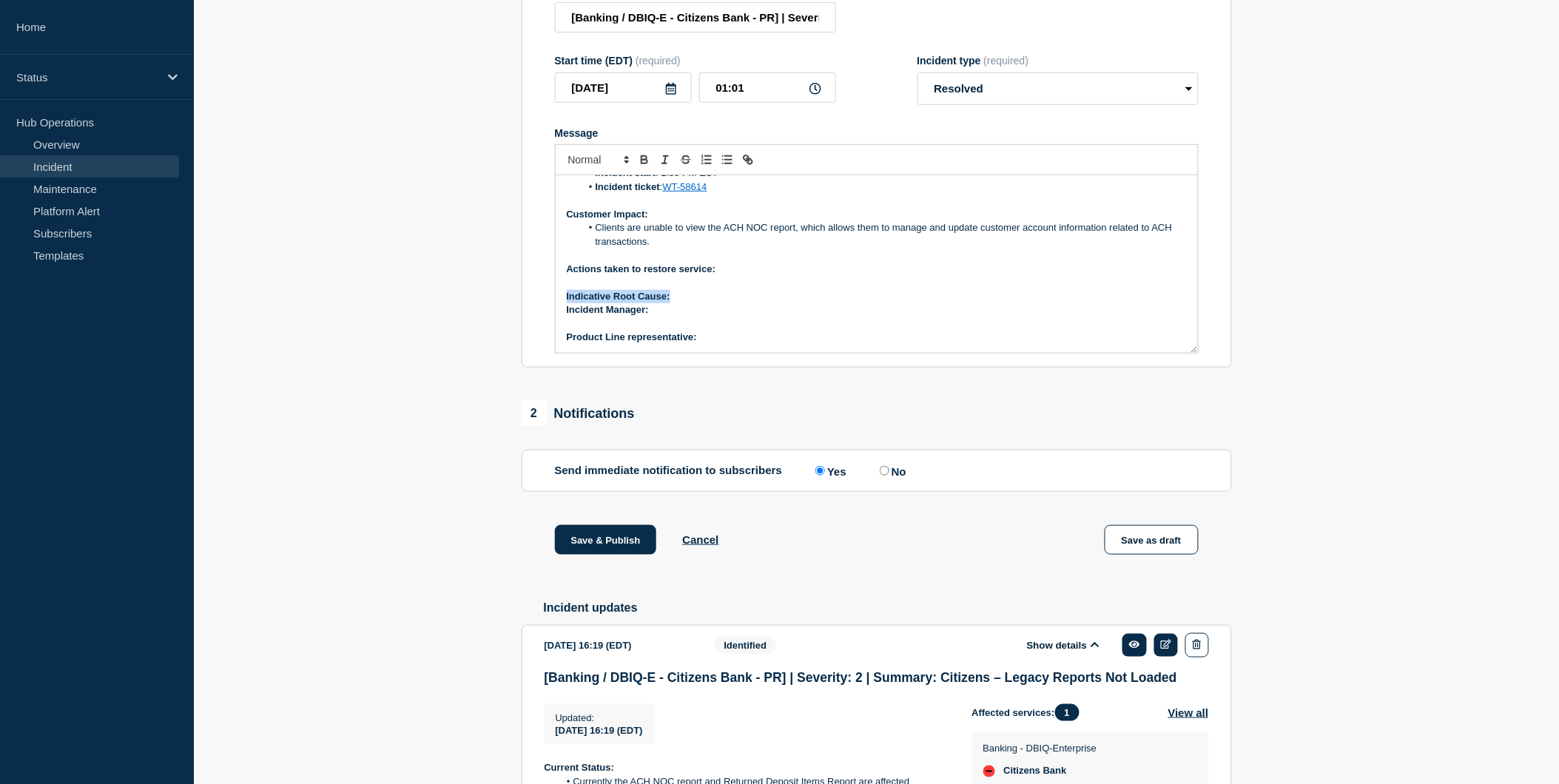
scroll to position [99, 0]
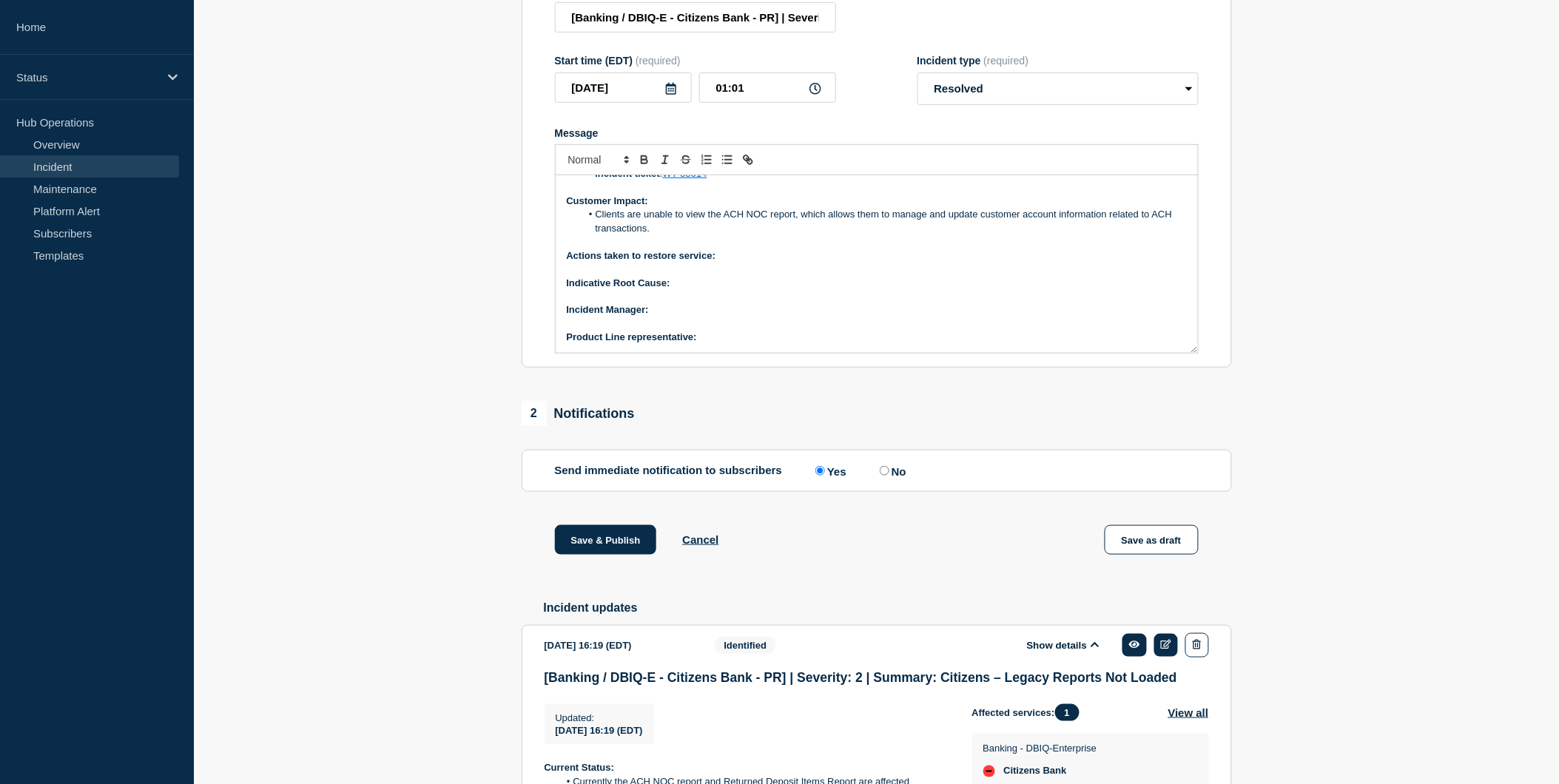
click at [669, 317] on p "﻿Incident Manager:" at bounding box center [877, 309] width 620 height 13
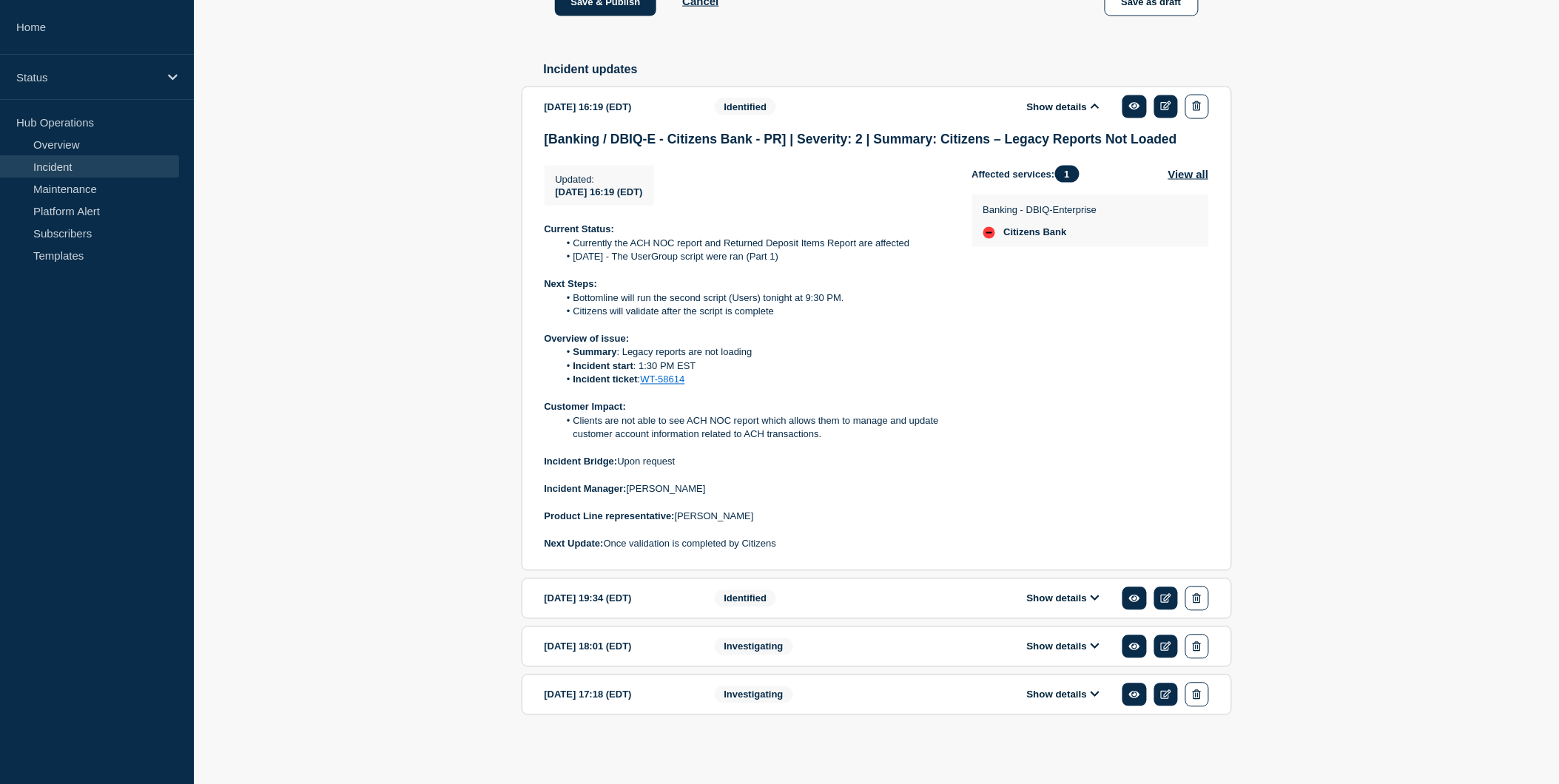
scroll to position [828, 0]
drag, startPoint x: 679, startPoint y: 517, endPoint x: 752, endPoint y: 517, distance: 73.0
click at [752, 517] on p "Product Line representative: Carissa Marzette" at bounding box center [746, 517] width 404 height 13
copy p "Carissa Marzette"
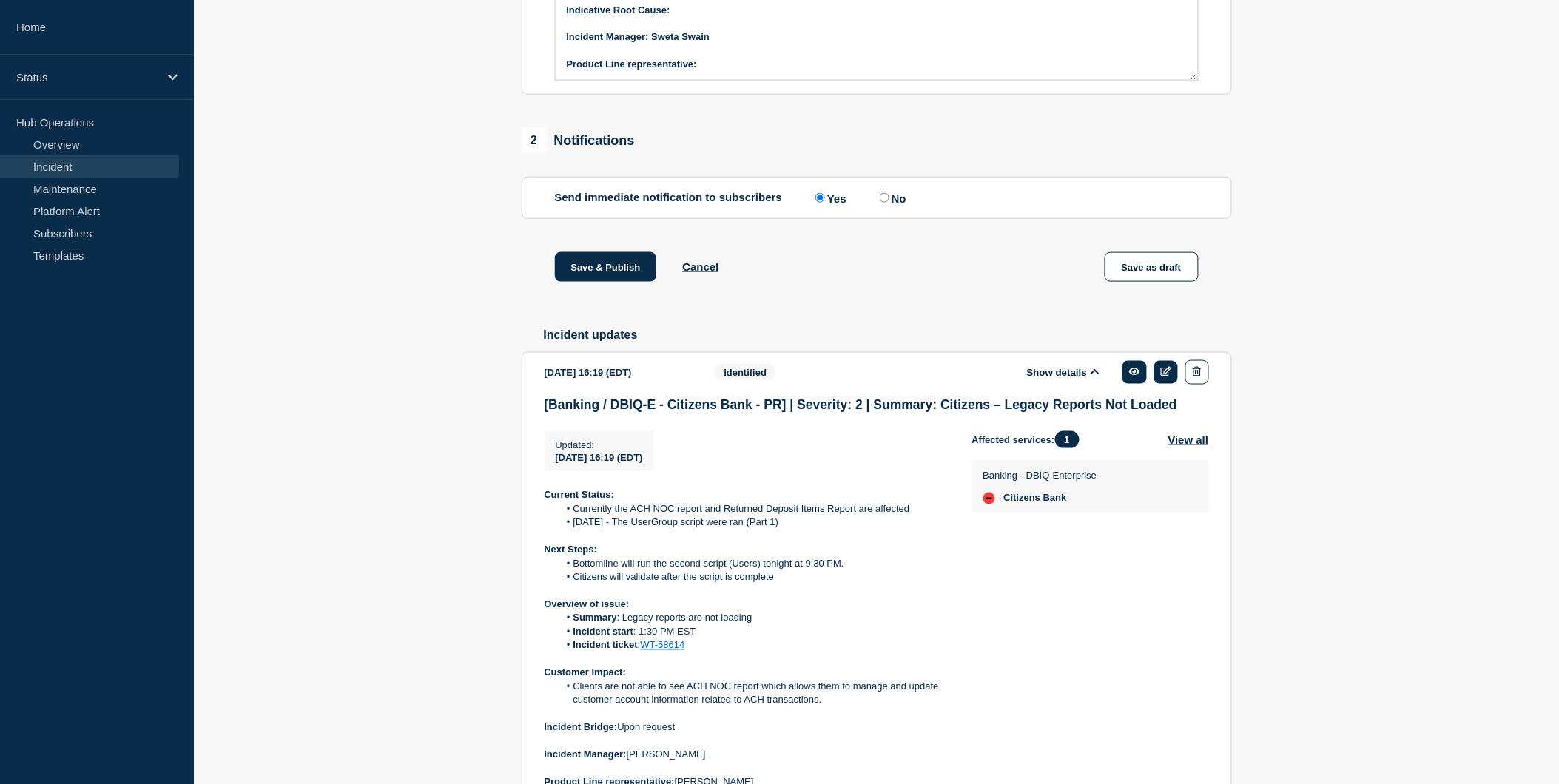
scroll to position [335, 0]
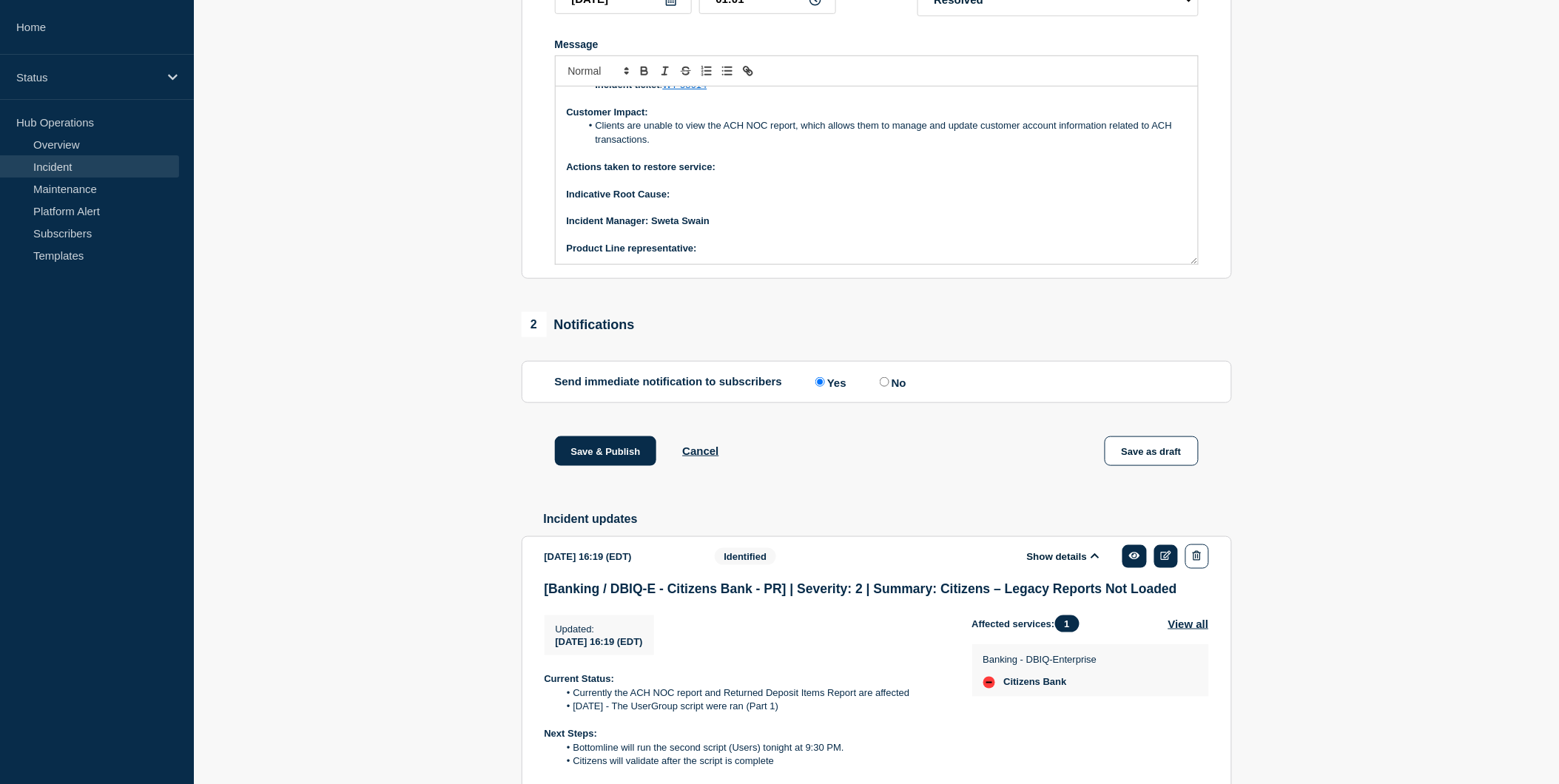
click at [727, 255] on p "Product Line representative:" at bounding box center [877, 248] width 620 height 13
drag, startPoint x: 727, startPoint y: 290, endPoint x: 789, endPoint y: 302, distance: 63.2
click at [775, 264] on div "Current Status: The issue is resolved. Overview of issue: Summary : Legacy repo…" at bounding box center [876, 175] width 642 height 177
click at [803, 255] on p "Product Line representative: Carissa Marzette" at bounding box center [877, 248] width 620 height 13
click at [723, 174] on p "Actions taken to restore service:" at bounding box center [877, 167] width 620 height 13
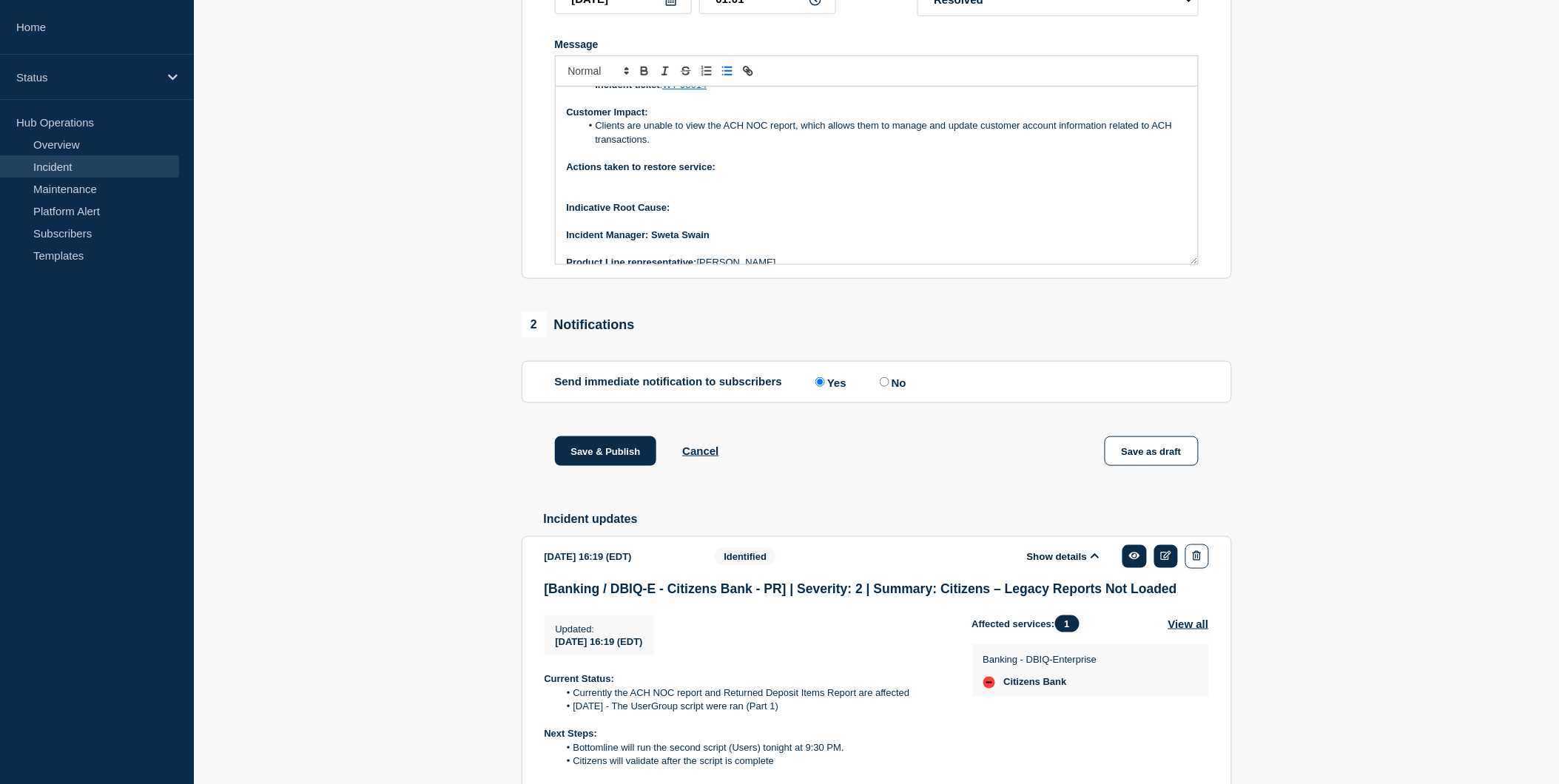
click at [725, 77] on icon "Toggle bulleted list" at bounding box center [727, 70] width 13 height 13
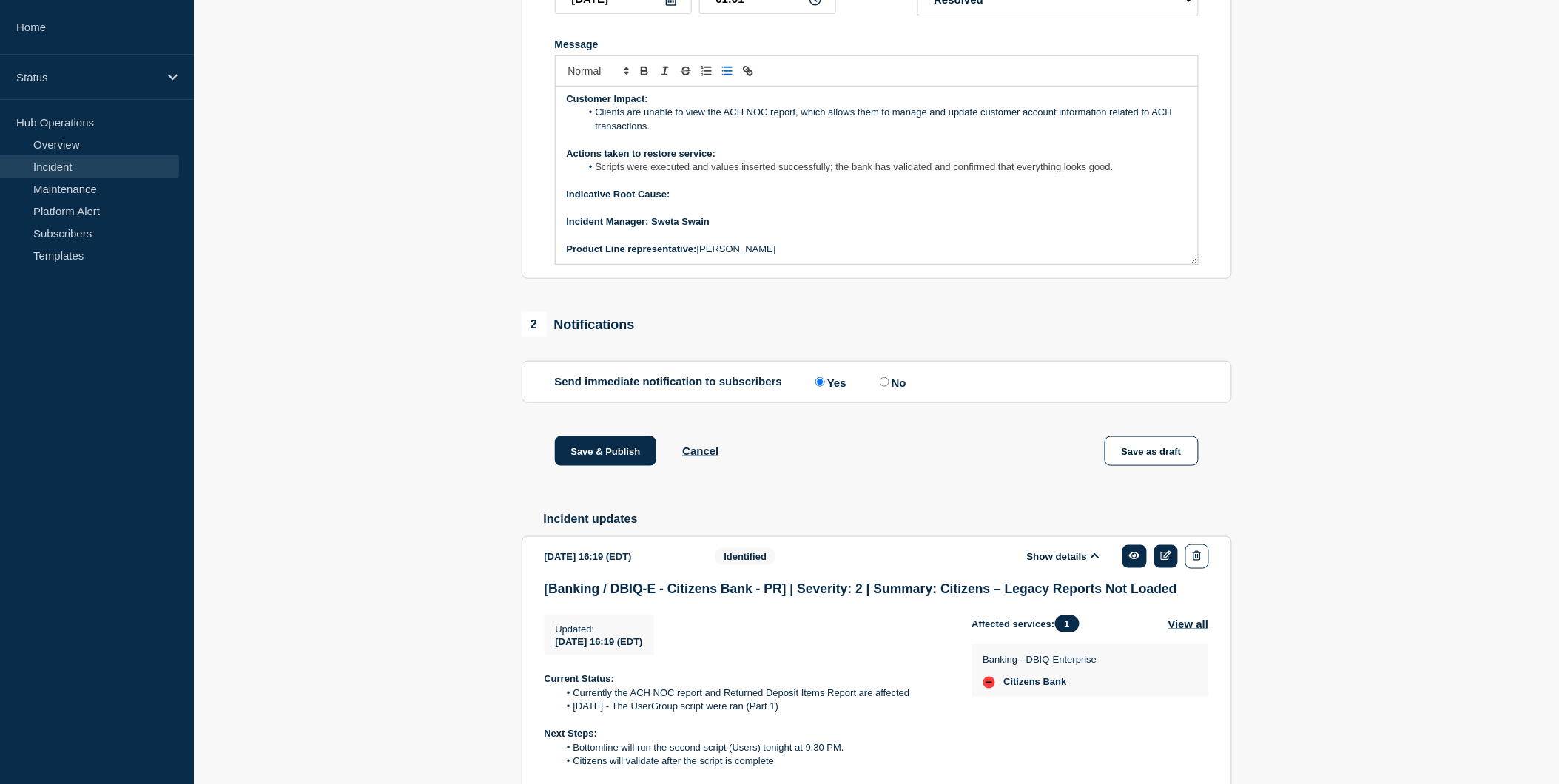
click at [689, 201] on p "Indicative Root Cause:" at bounding box center [877, 194] width 620 height 13
click at [732, 77] on icon "Toggle bulleted list" at bounding box center [727, 70] width 13 height 13
click at [619, 214] on li "Message" at bounding box center [884, 208] width 606 height 13
click at [673, 228] on p "Message" at bounding box center [877, 221] width 620 height 13
drag, startPoint x: 562, startPoint y: 235, endPoint x: 744, endPoint y: 247, distance: 182.4
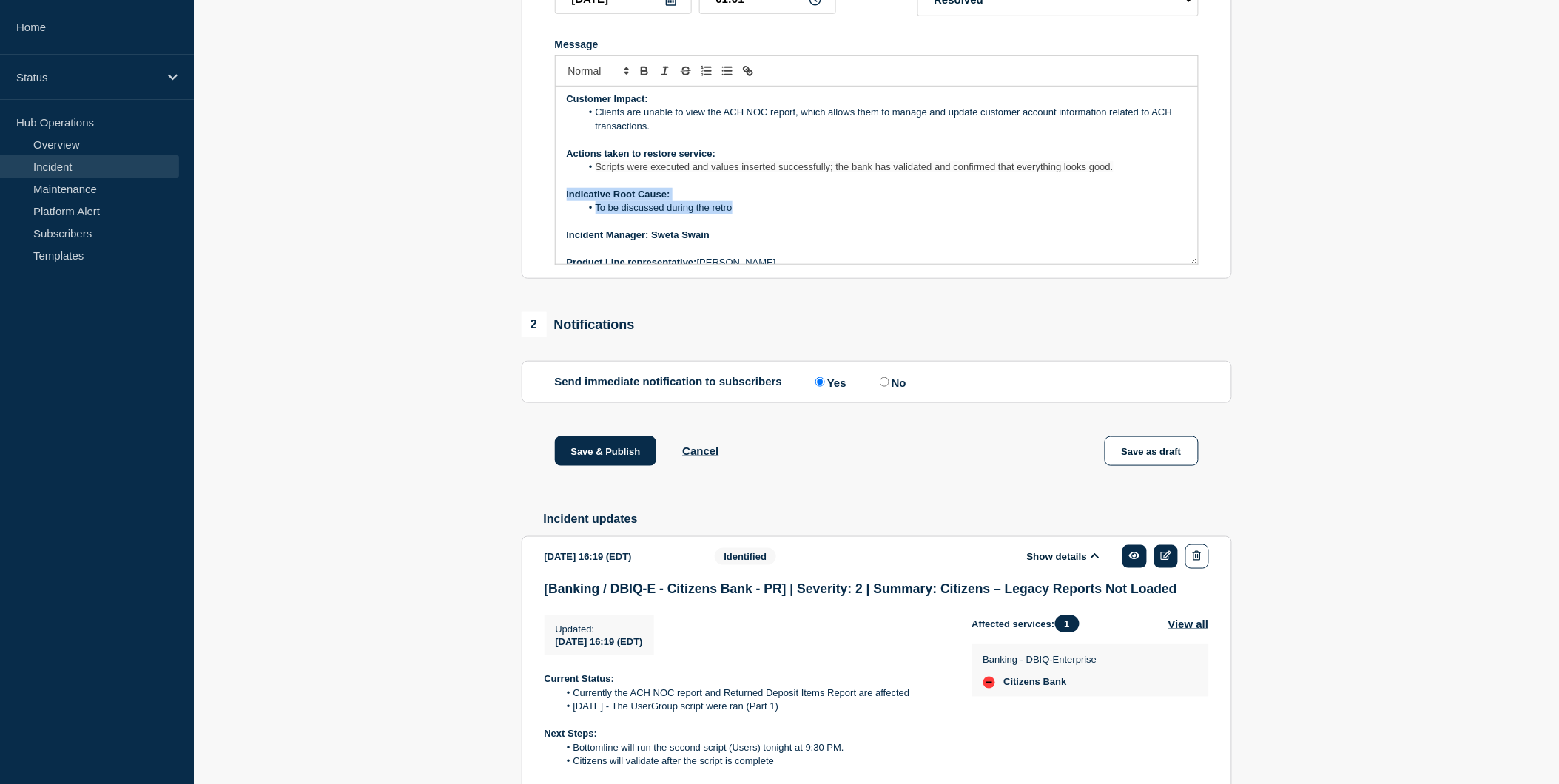
click at [744, 247] on div "Current Status: The issue is resolved. Overview of issue: Summary : Legacy repo…" at bounding box center [876, 175] width 642 height 177
copy div "Indicative Root Cause: To be discussed during the retro"
click at [743, 172] on span "Scripts were executed and values inserted successfully; the bank has validated …" at bounding box center [855, 167] width 518 height 11
drag, startPoint x: 596, startPoint y: 245, endPoint x: 736, endPoint y: 252, distance: 140.2
click at [736, 214] on li "To be discussed during the retro" at bounding box center [884, 208] width 606 height 13
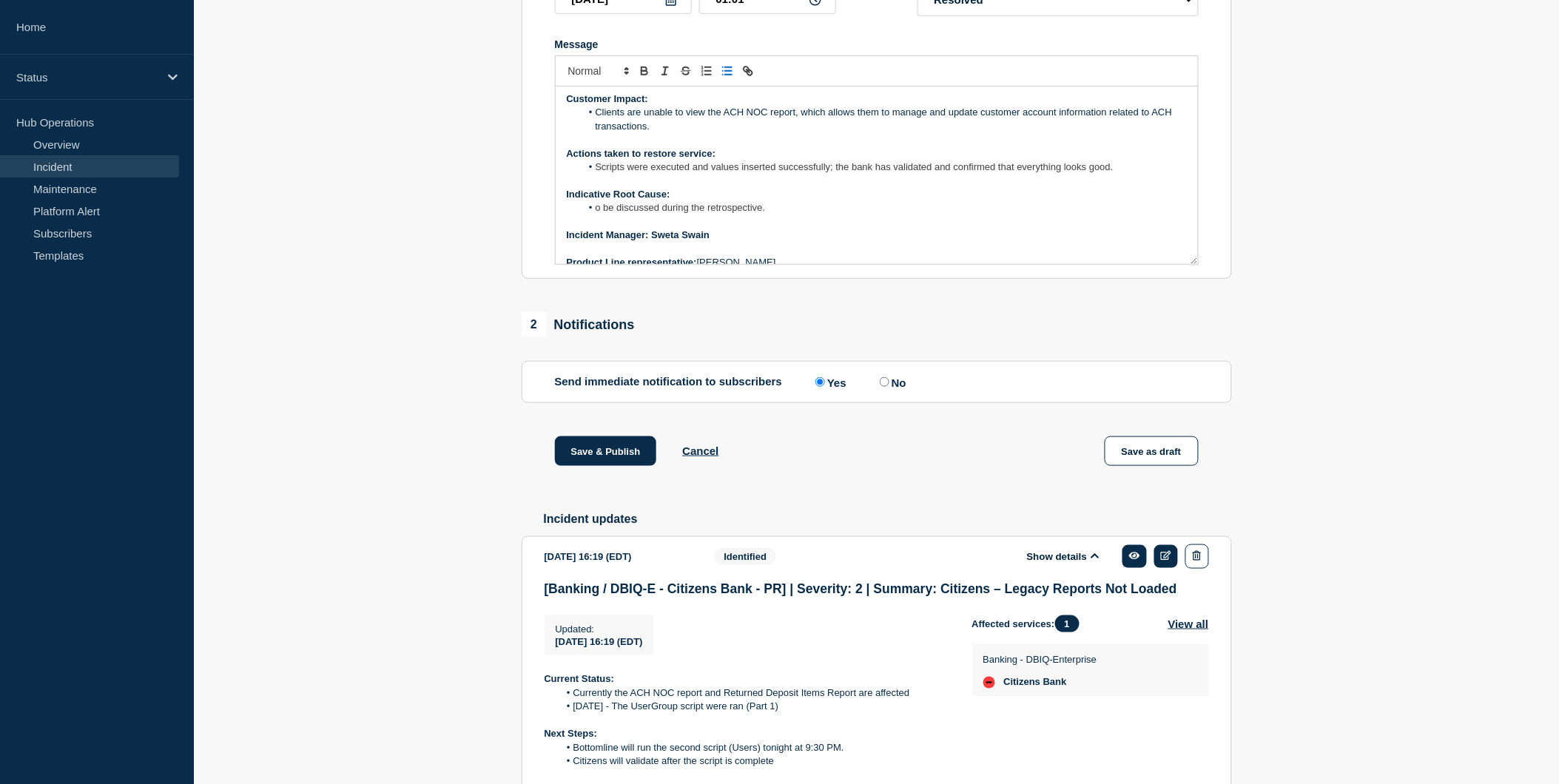
scroll to position [112, 0]
click at [595, 214] on li "o be discussed during the retrospective." at bounding box center [884, 208] width 606 height 13
click at [899, 242] on p "﻿Incident Manager: Sweta Swain" at bounding box center [877, 234] width 620 height 13
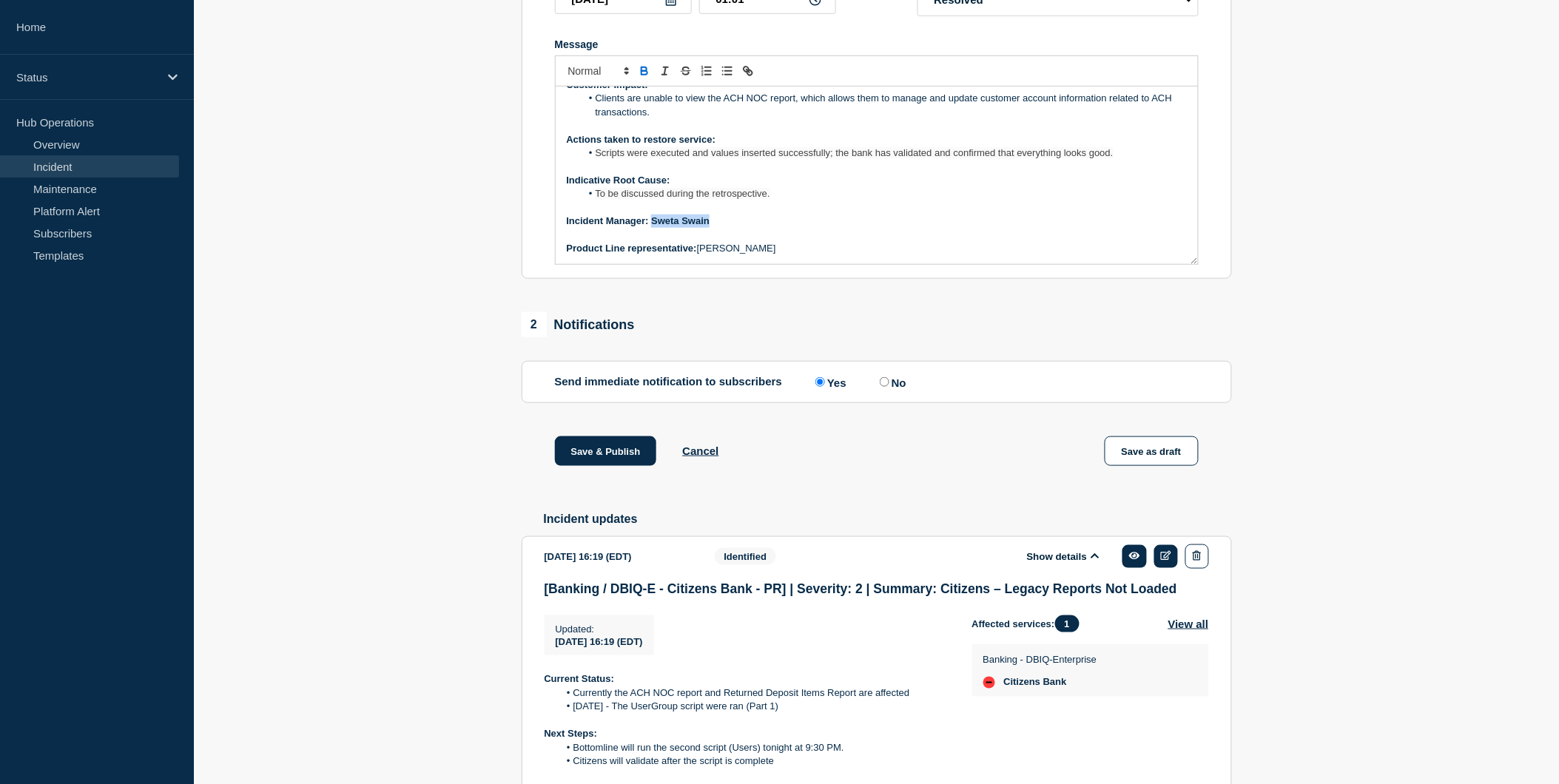
drag, startPoint x: 652, startPoint y: 260, endPoint x: 753, endPoint y: 260, distance: 101.0
click at [753, 227] on p "﻿Incident Manager: Sweta Swain" at bounding box center [877, 221] width 620 height 13
click at [756, 227] on p "﻿Incident Manager: Sweta Swain" at bounding box center [877, 221] width 620 height 13
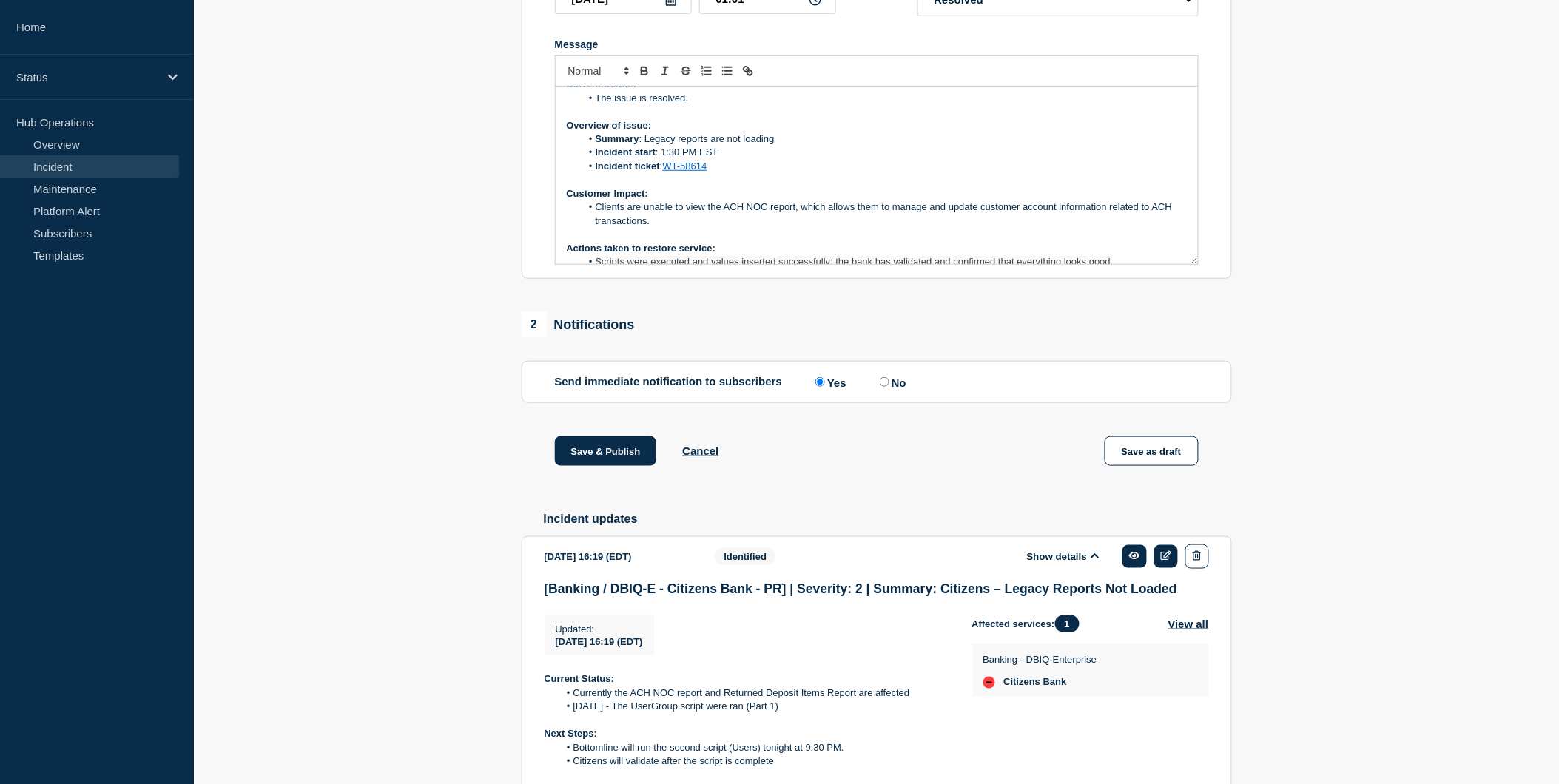
scroll to position [0, 0]
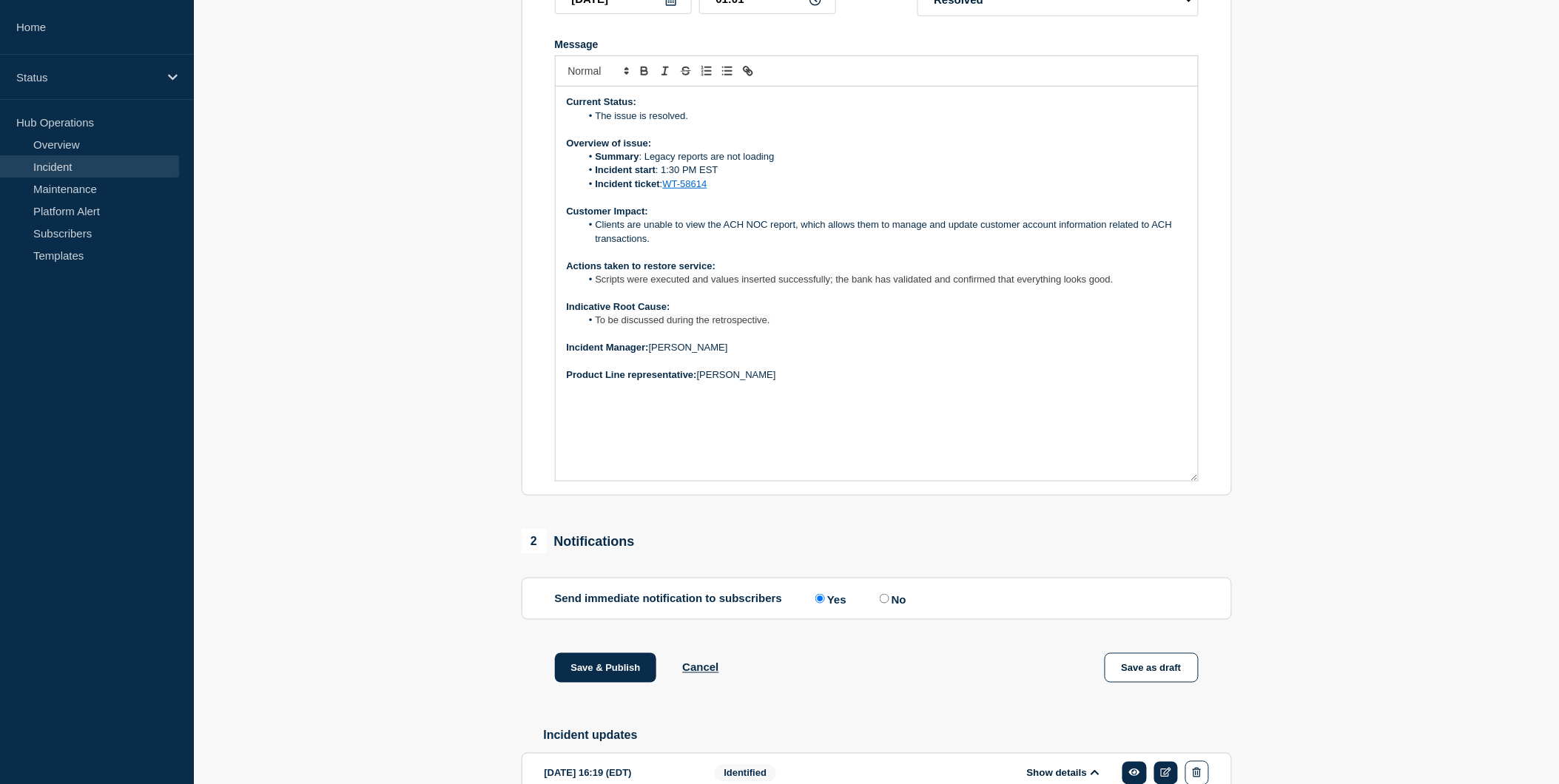
drag, startPoint x: 1193, startPoint y: 300, endPoint x: 1332, endPoint y: 524, distance: 263.6
click at [1332, 524] on section "1 Provide details Title (required) [Banking / DBIQ-E - Citizens Bank - PR] | Se…" at bounding box center [876, 630] width 1365 height 1595
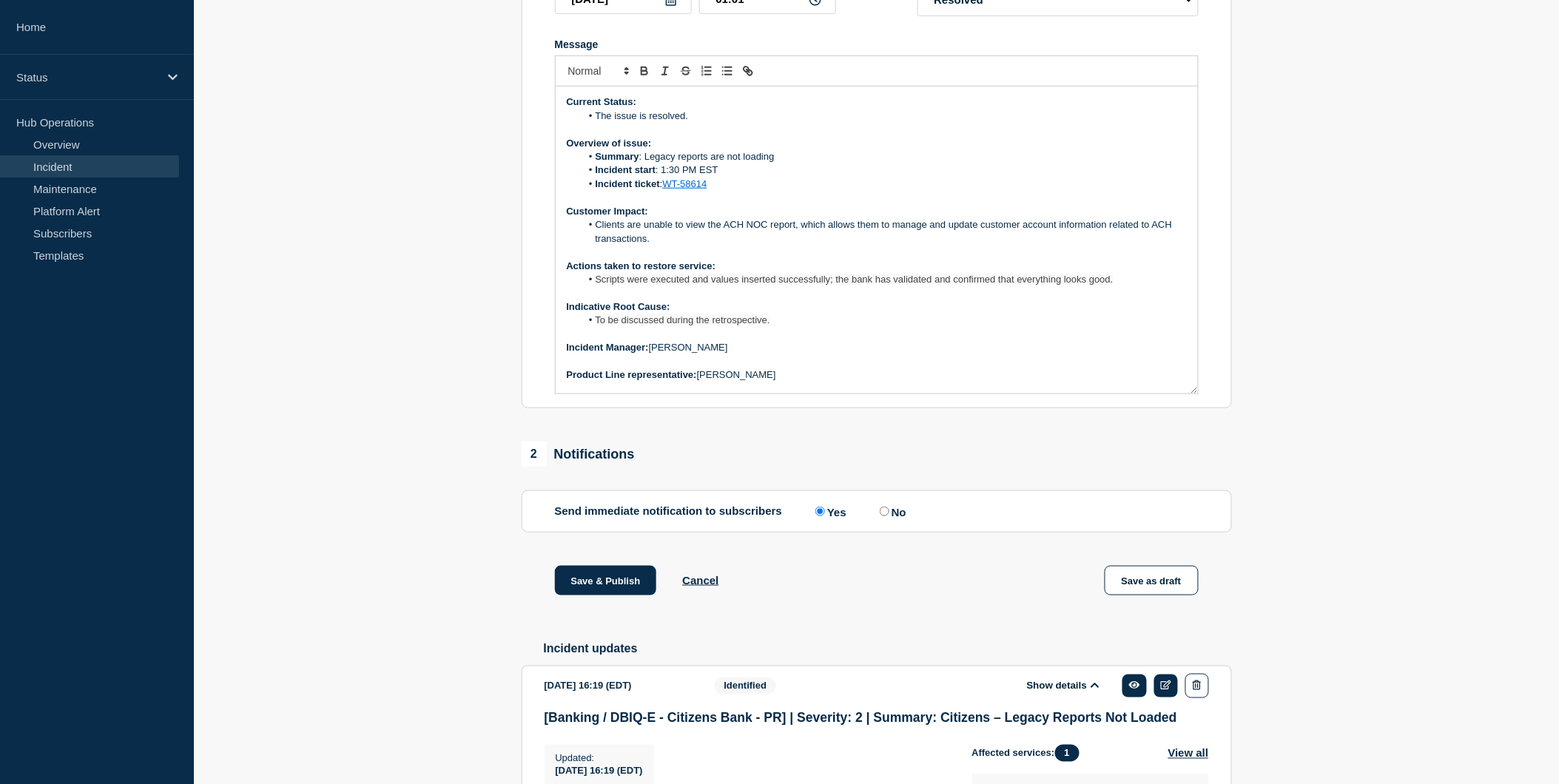
drag, startPoint x: 1192, startPoint y: 523, endPoint x: 1146, endPoint y: 427, distance: 106.5
click at [1146, 393] on div "Current Status: The issue is resolved. Overview of issue: Summary : Legacy repo…" at bounding box center [876, 240] width 642 height 307
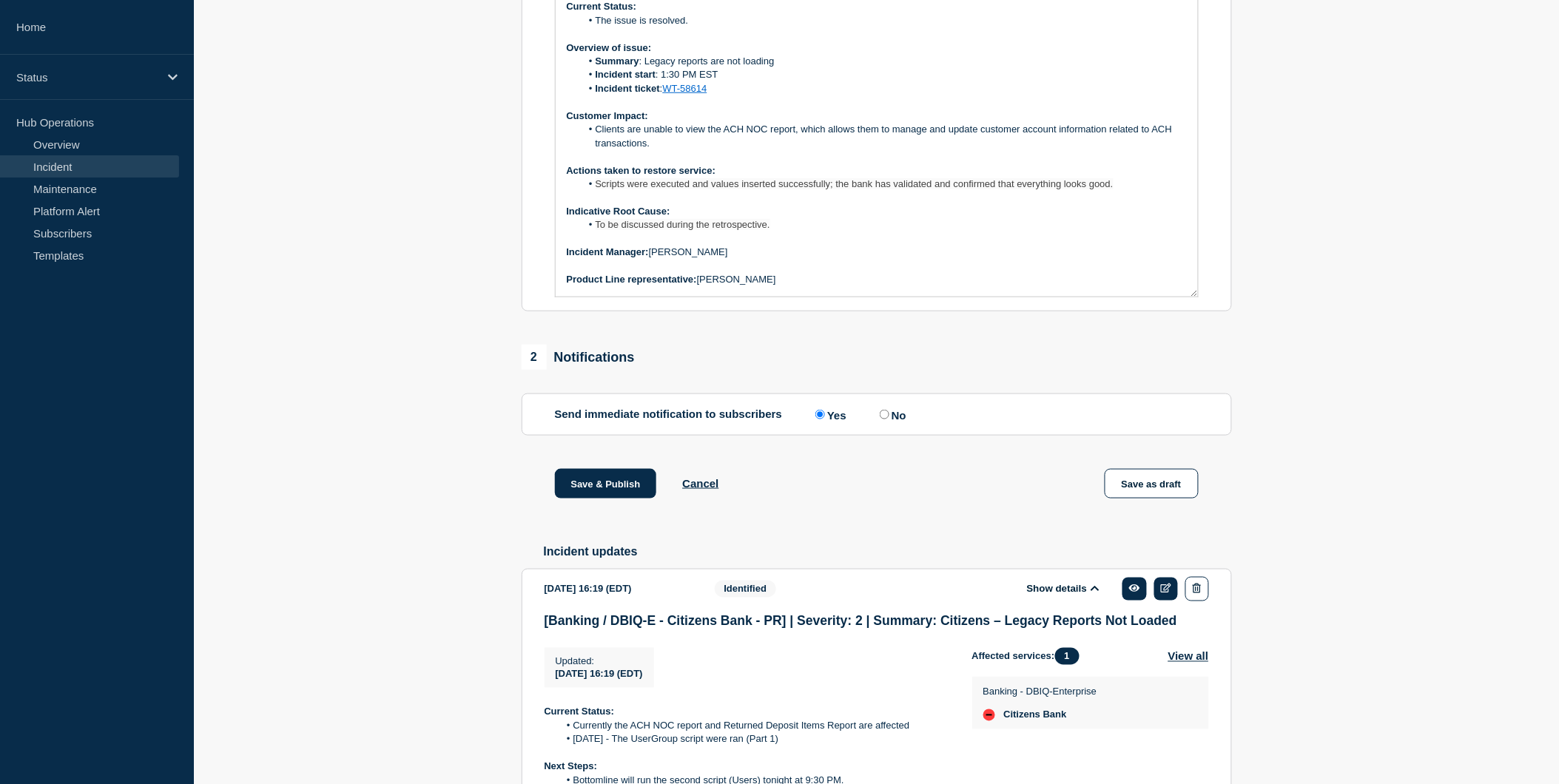
scroll to position [432, 0]
click at [1093, 188] on span "Scripts were executed and values inserted successfully; the bank has validated …" at bounding box center [855, 181] width 518 height 11
click at [1112, 188] on span "Scripts were executed and values inserted successfully; the bank has validated …" at bounding box center [855, 181] width 518 height 11
click at [590, 497] on button "Save & Publish" at bounding box center [606, 482] width 102 height 30
